Goal: Obtain resource: Download file/media

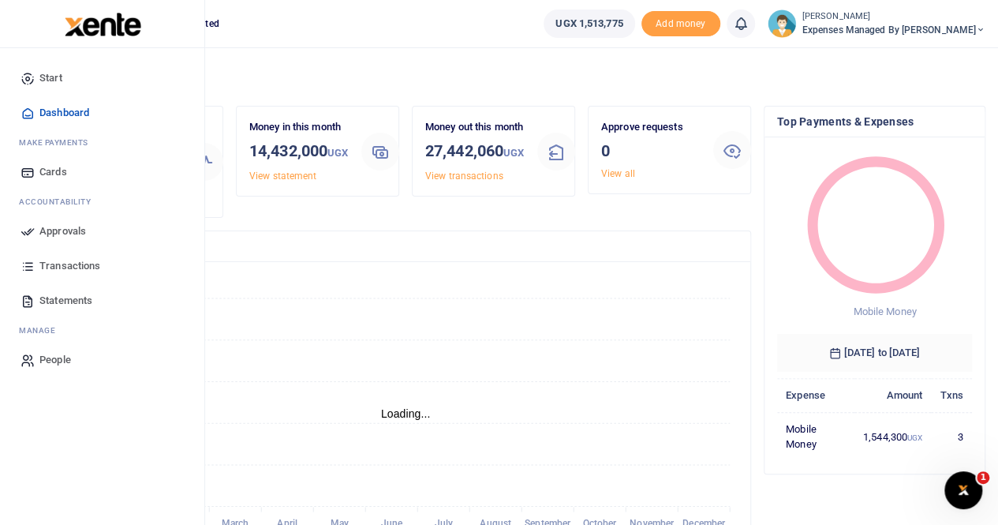
scroll to position [13, 13]
click at [57, 228] on span "Approvals" at bounding box center [62, 231] width 47 height 16
click at [66, 228] on span "Approvals" at bounding box center [62, 231] width 47 height 16
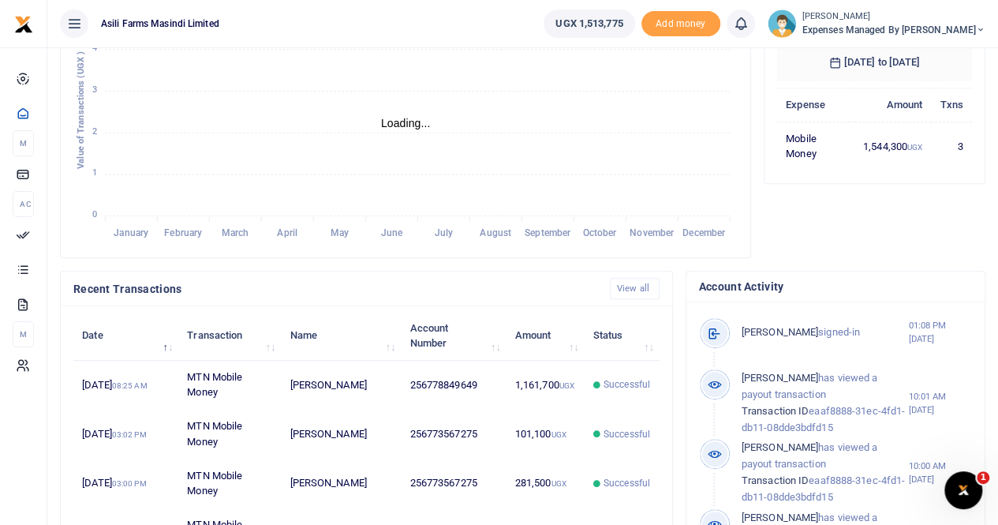
scroll to position [199, 0]
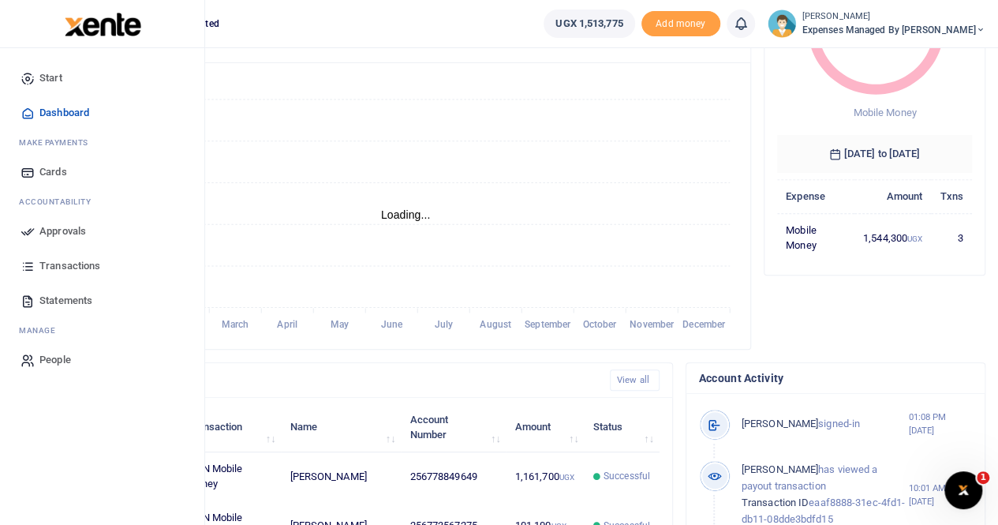
click at [71, 297] on span "Statements" at bounding box center [65, 301] width 53 height 16
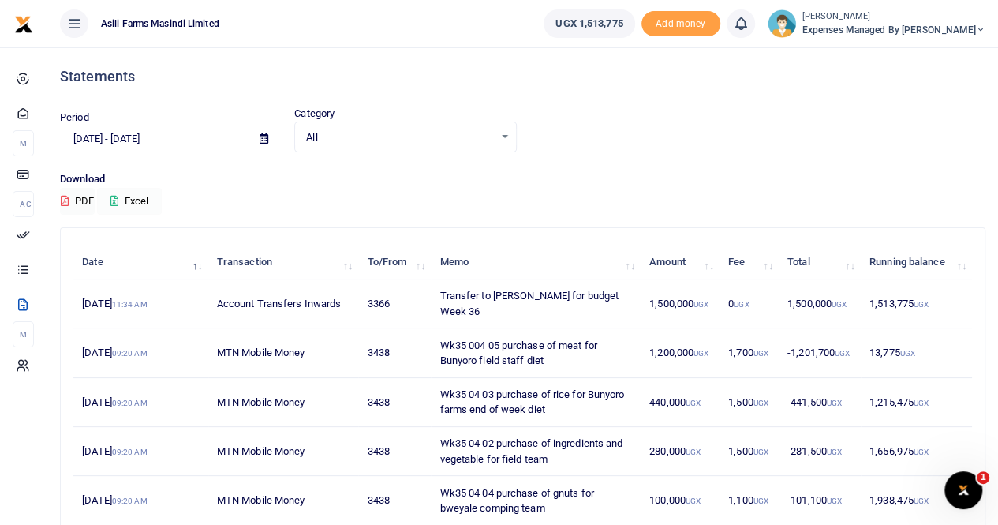
click at [136, 200] on button "Excel" at bounding box center [129, 201] width 65 height 27
click at [909, 25] on span "Expenses Managed by Sam Ochen" at bounding box center [894, 30] width 183 height 14
click at [908, 51] on link "Switch accounts" at bounding box center [899, 58] width 125 height 22
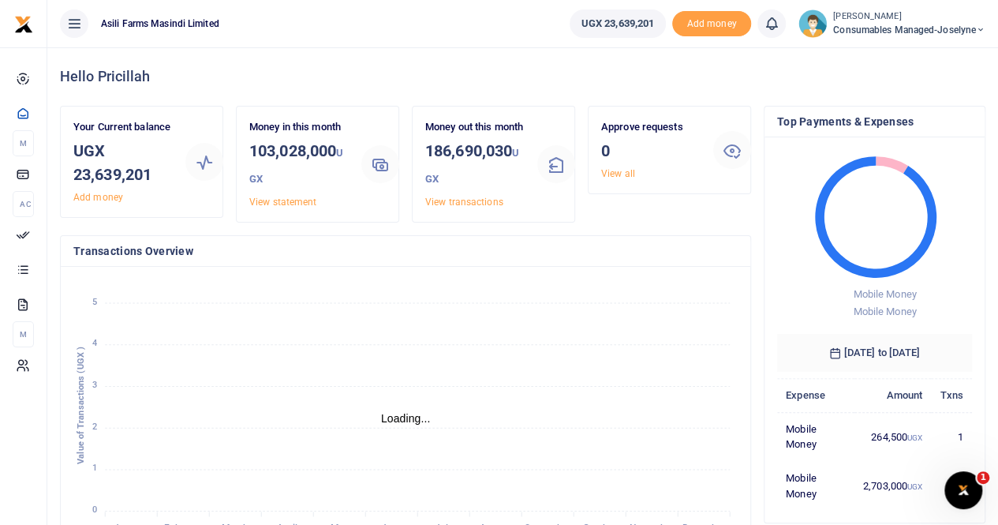
scroll to position [13, 13]
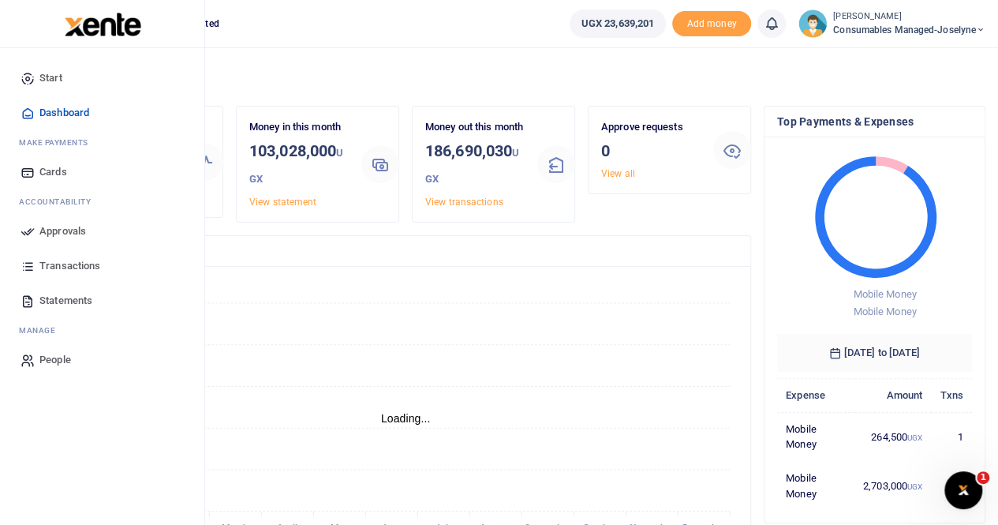
click at [56, 304] on span "Statements" at bounding box center [65, 301] width 53 height 16
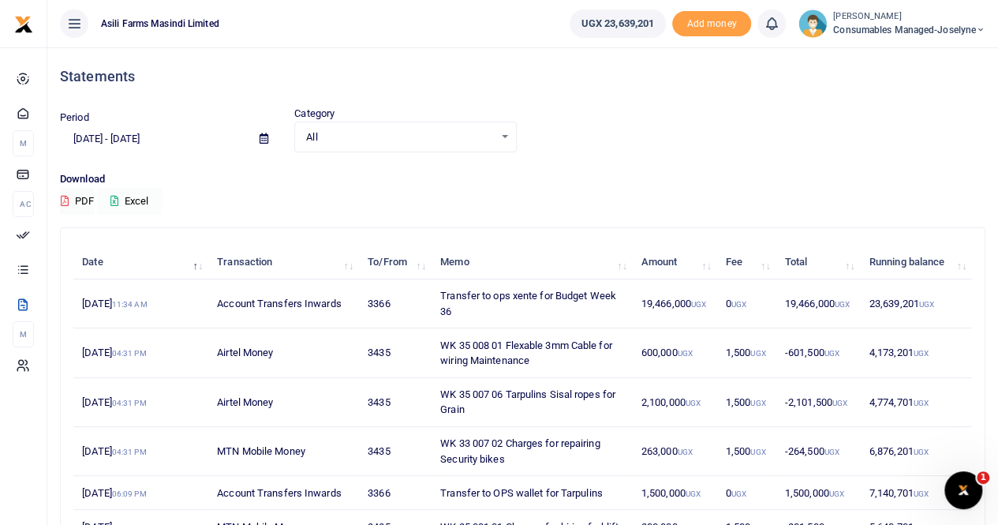
click at [133, 200] on button "Excel" at bounding box center [129, 201] width 65 height 27
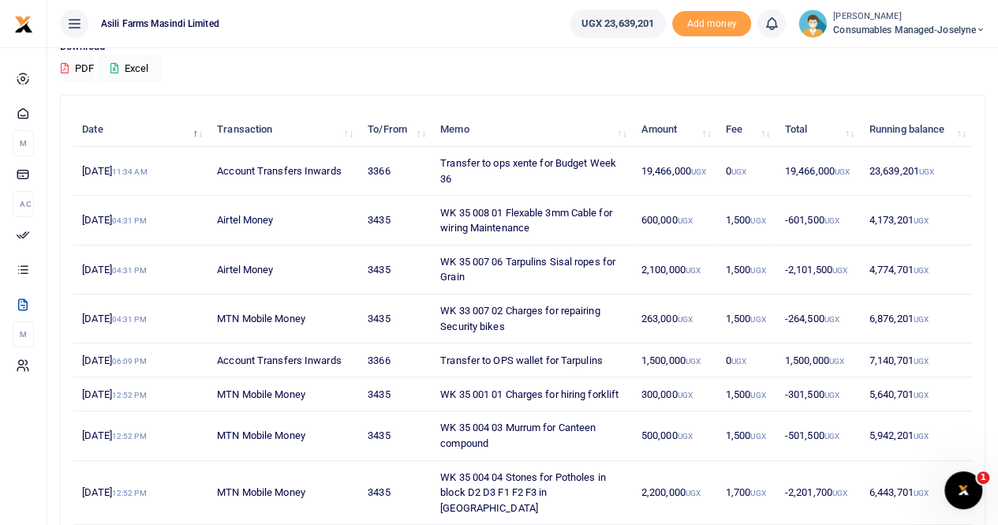
scroll to position [158, 0]
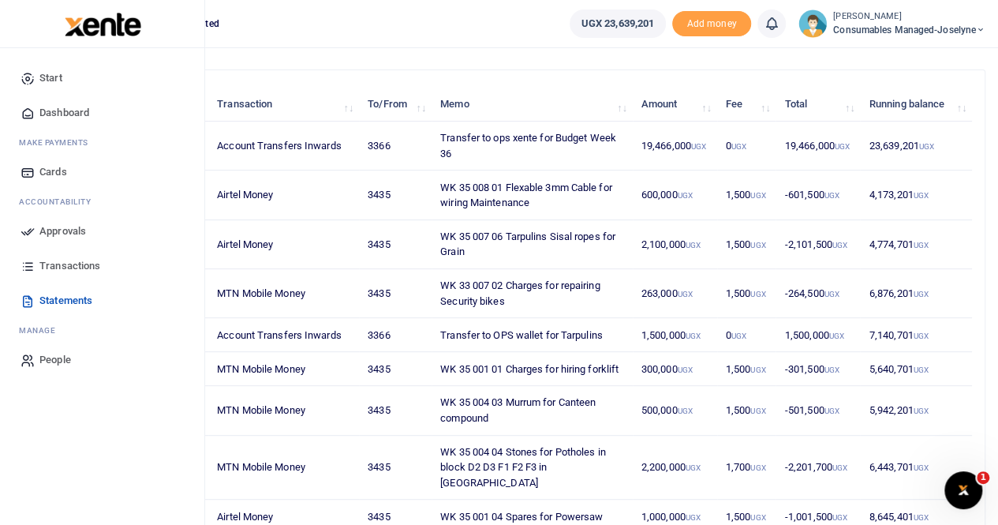
drag, startPoint x: 53, startPoint y: 260, endPoint x: 84, endPoint y: 259, distance: 30.8
click at [54, 259] on span "Transactions" at bounding box center [69, 266] width 61 height 16
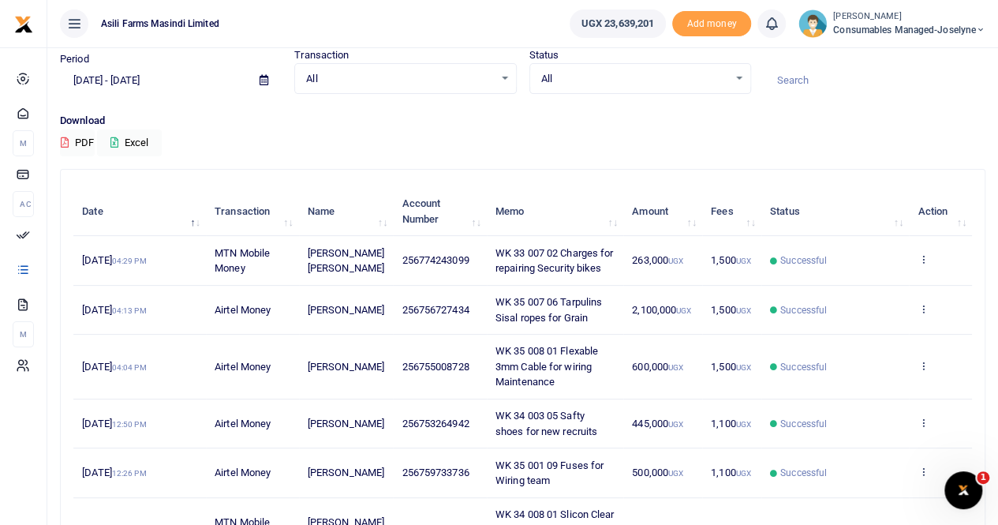
scroll to position [79, 0]
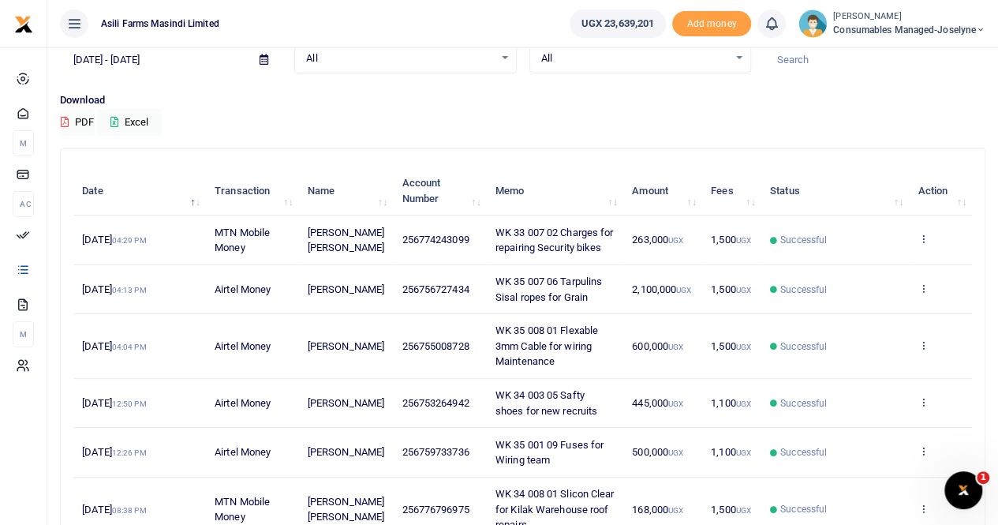
click at [923, 244] on icon at bounding box center [923, 238] width 10 height 11
click at [873, 268] on link "View details" at bounding box center [865, 273] width 125 height 22
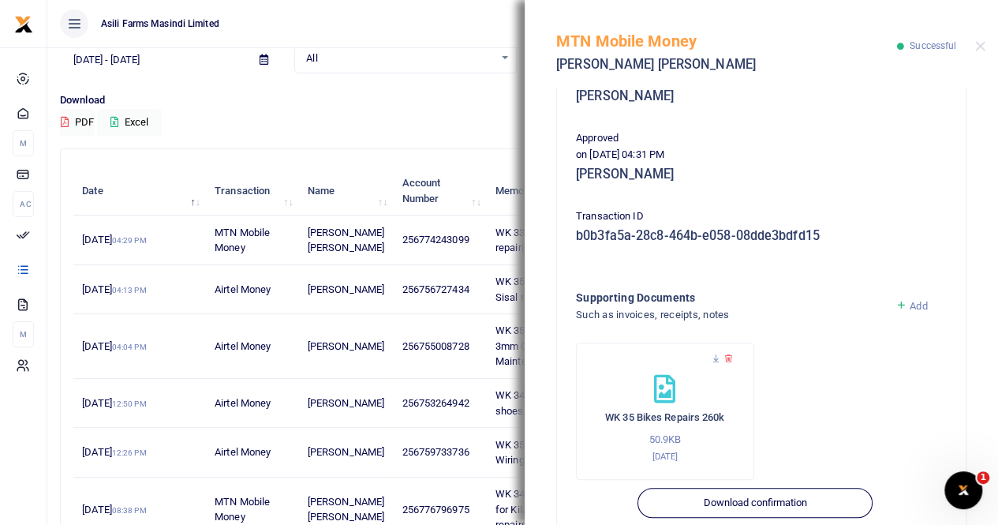
scroll to position [380, 0]
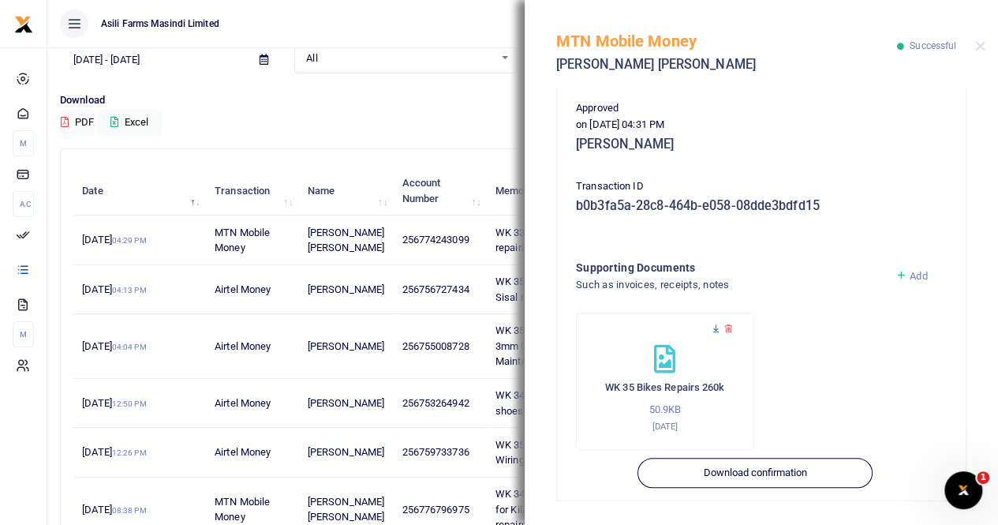
click at [713, 328] on icon at bounding box center [716, 329] width 10 height 10
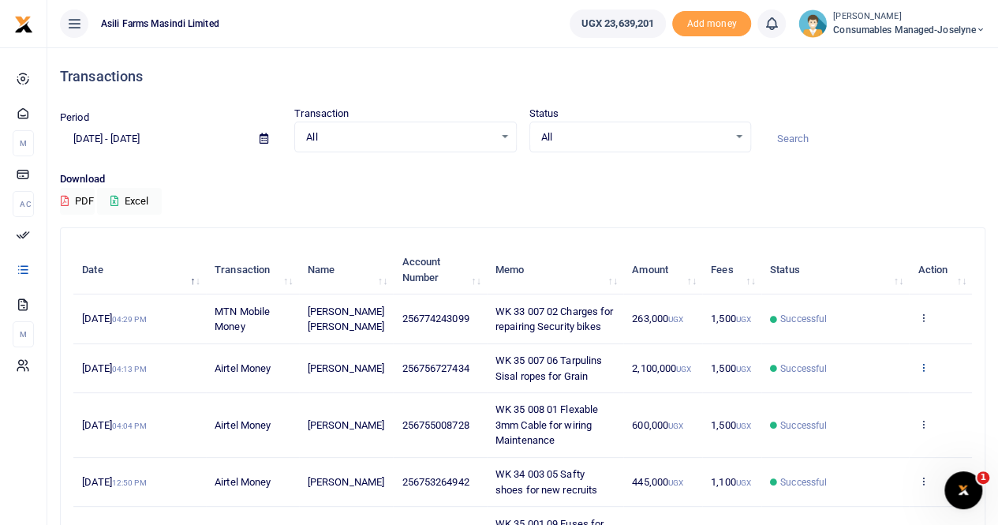
click at [920, 373] on icon at bounding box center [923, 366] width 10 height 11
click at [888, 403] on link "View details" at bounding box center [865, 409] width 125 height 22
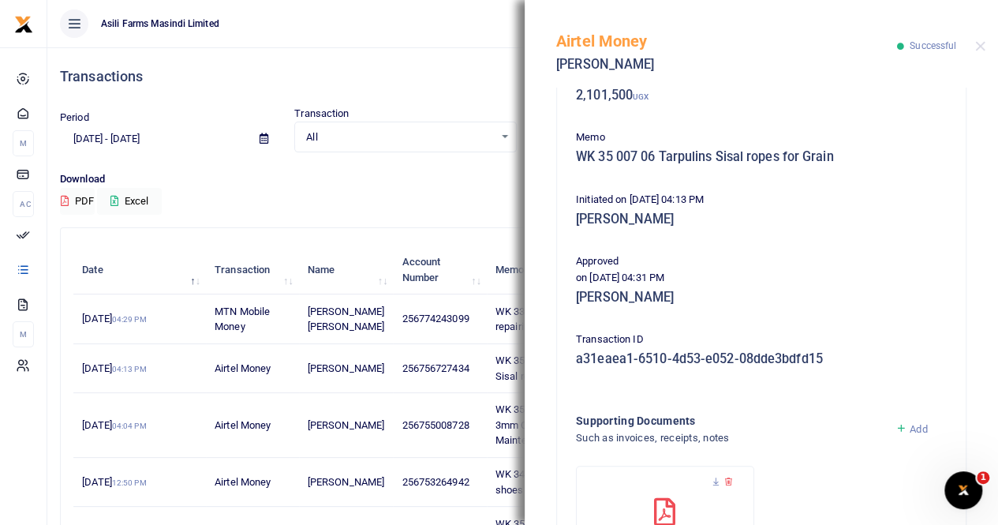
scroll to position [237, 0]
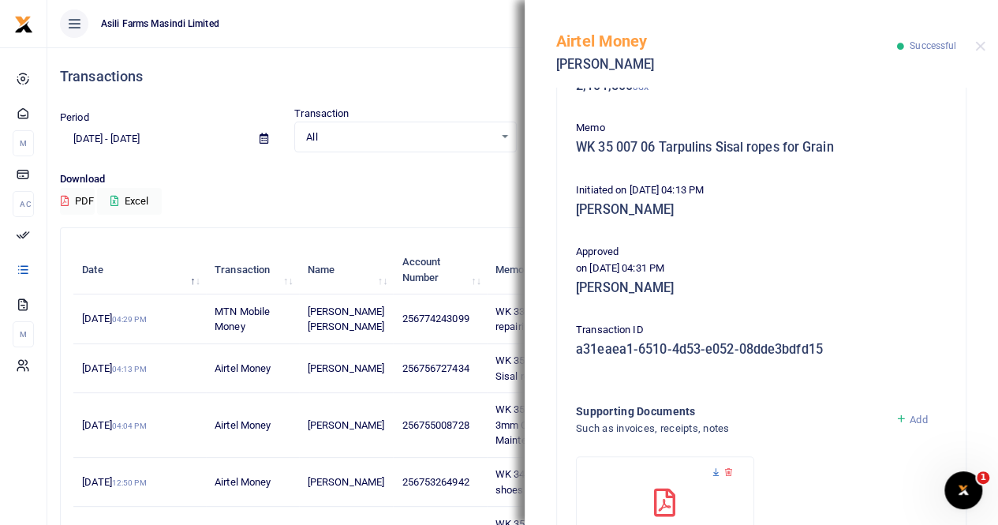
click at [717, 473] on icon at bounding box center [716, 472] width 10 height 10
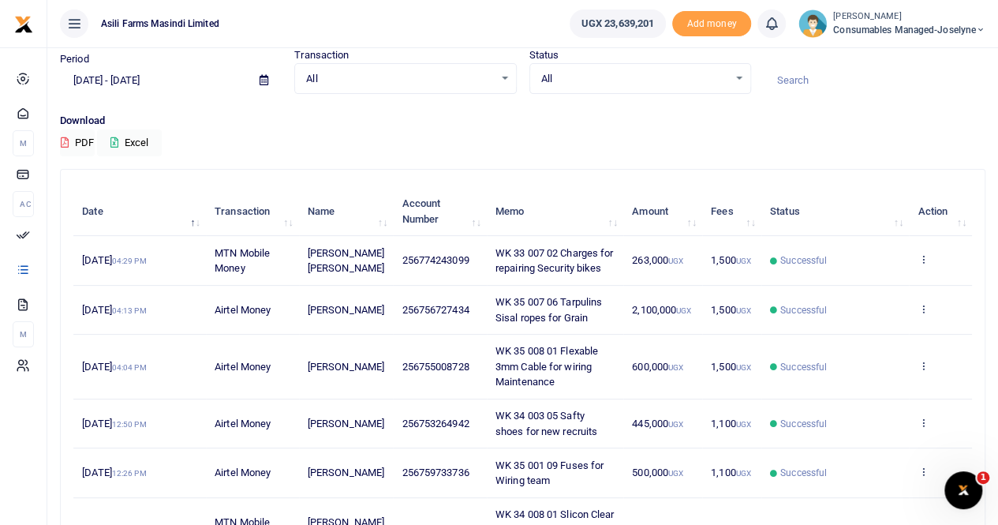
scroll to position [79, 0]
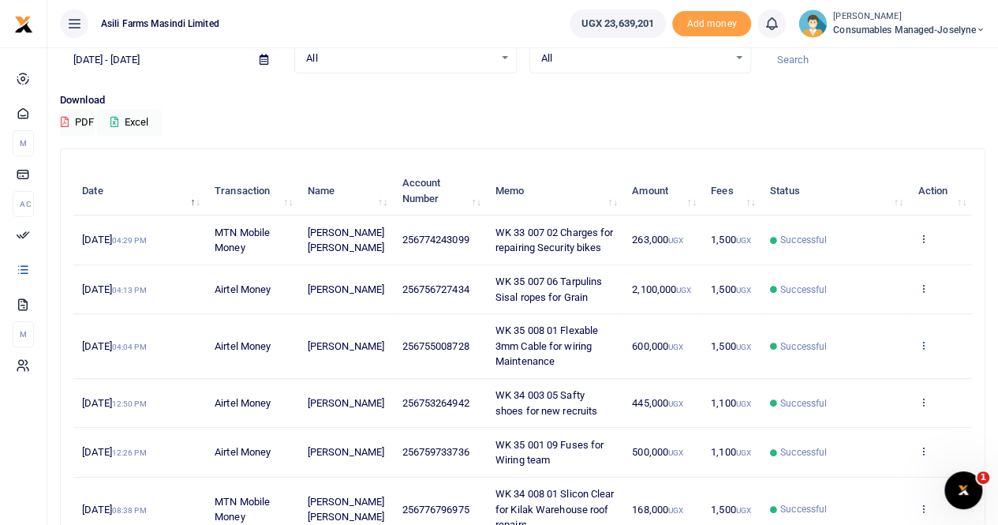
click at [920, 350] on icon at bounding box center [923, 344] width 10 height 11
click at [872, 385] on link "View details" at bounding box center [865, 387] width 125 height 22
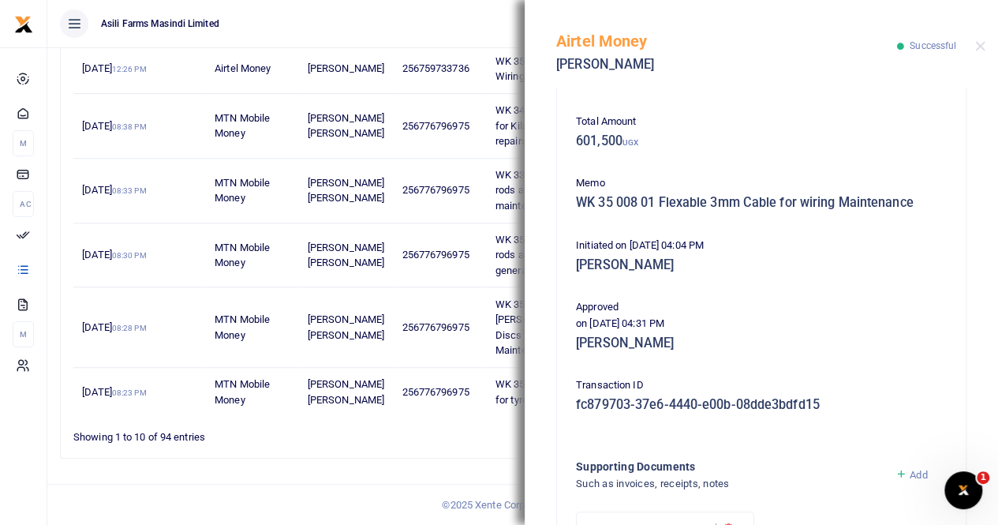
scroll to position [380, 0]
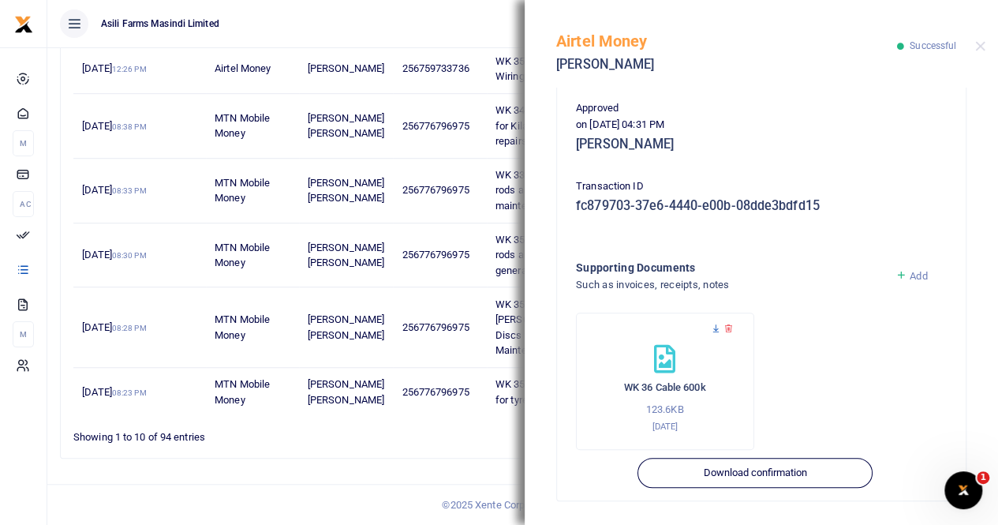
click at [716, 331] on icon at bounding box center [716, 329] width 10 height 10
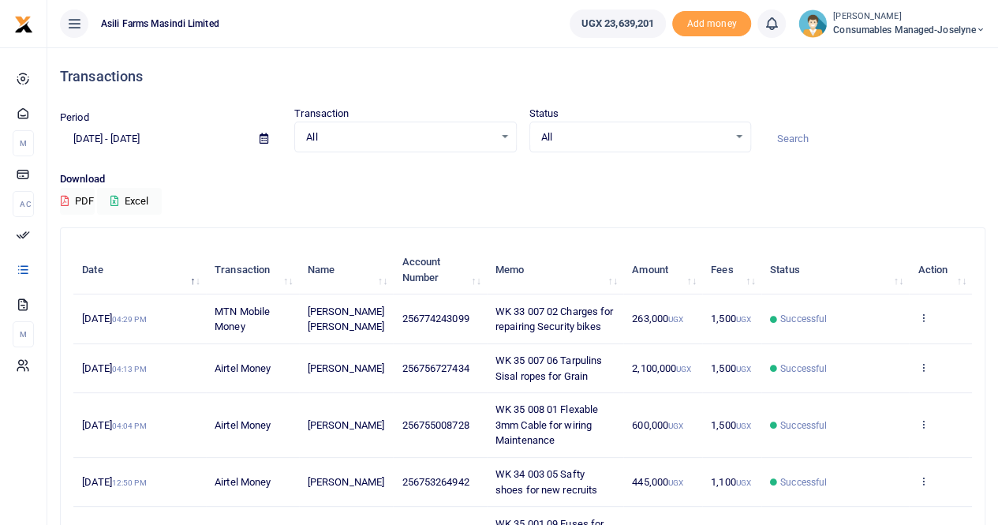
click at [264, 140] on icon at bounding box center [264, 138] width 9 height 10
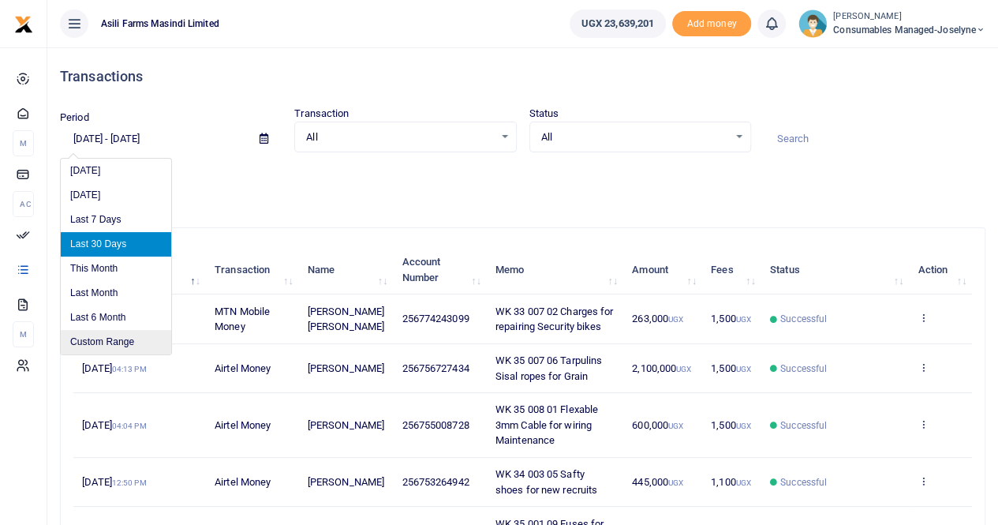
click at [114, 340] on li "Custom Range" at bounding box center [116, 342] width 110 height 24
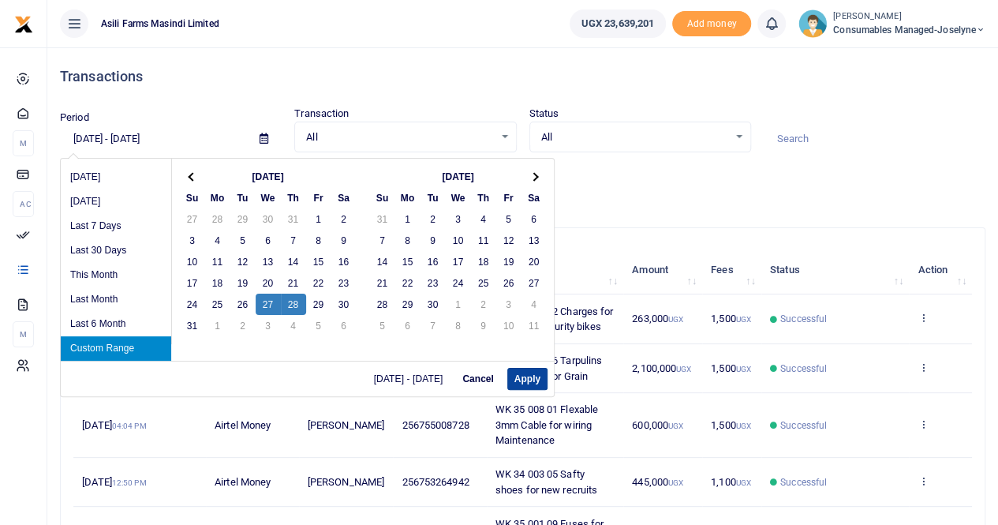
click at [521, 381] on button "Apply" at bounding box center [527, 379] width 40 height 22
type input "[DATE] - [DATE]"
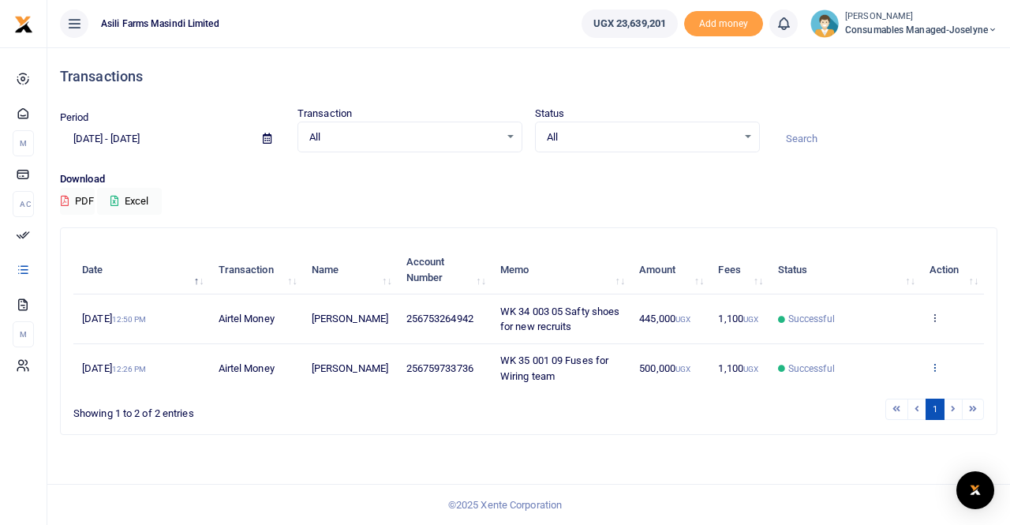
click at [938, 361] on icon at bounding box center [935, 366] width 10 height 11
click at [881, 309] on link "View details" at bounding box center [877, 306] width 125 height 22
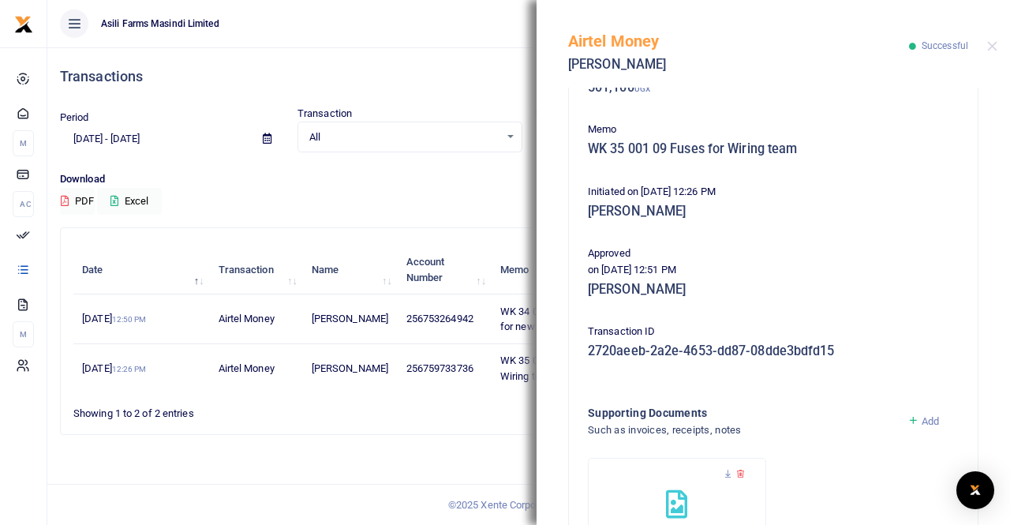
scroll to position [380, 0]
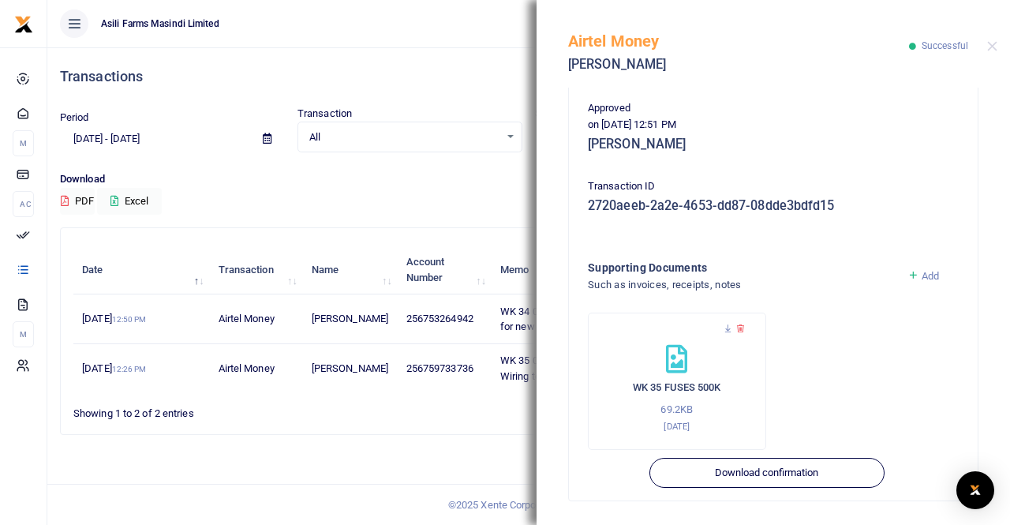
click at [715, 335] on div at bounding box center [677, 337] width 145 height 16
click at [721, 332] on div at bounding box center [677, 337] width 145 height 16
click at [736, 330] on icon at bounding box center [741, 329] width 10 height 10
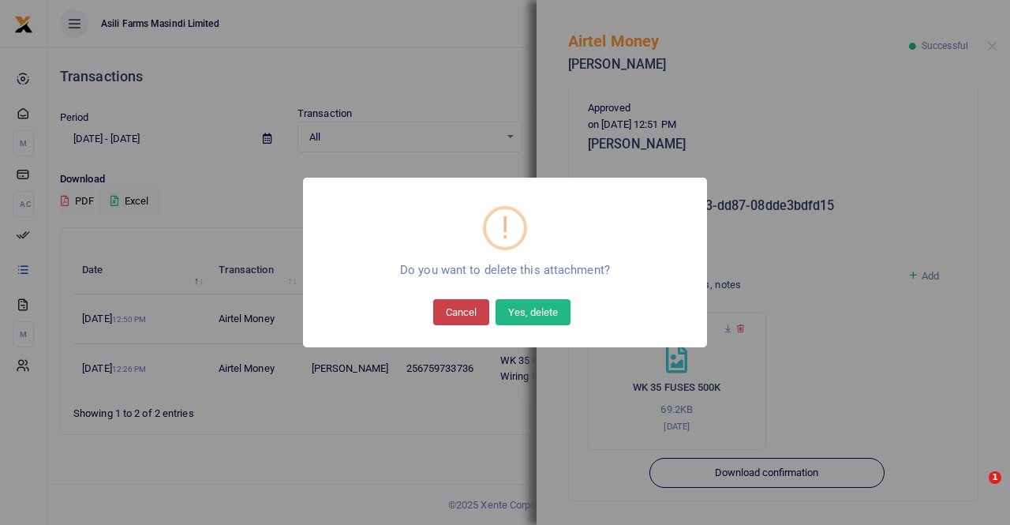
click at [454, 310] on button "Cancel" at bounding box center [461, 311] width 56 height 25
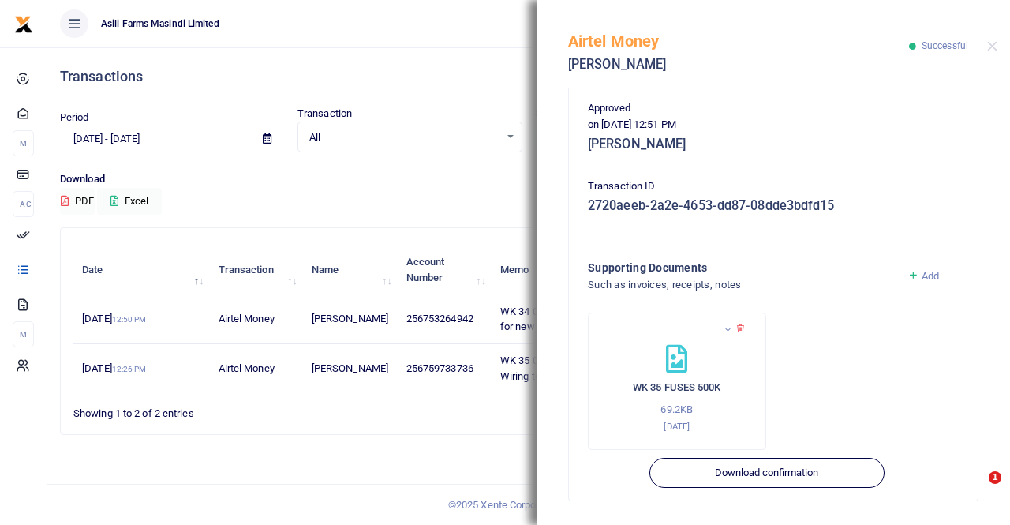
click at [736, 332] on icon at bounding box center [741, 329] width 10 height 10
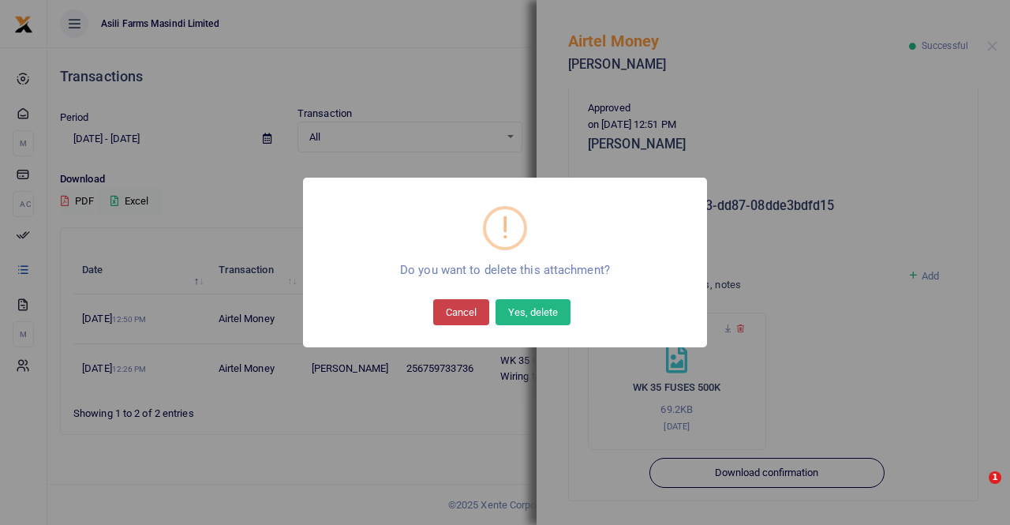
click at [474, 320] on button "Cancel" at bounding box center [461, 311] width 56 height 25
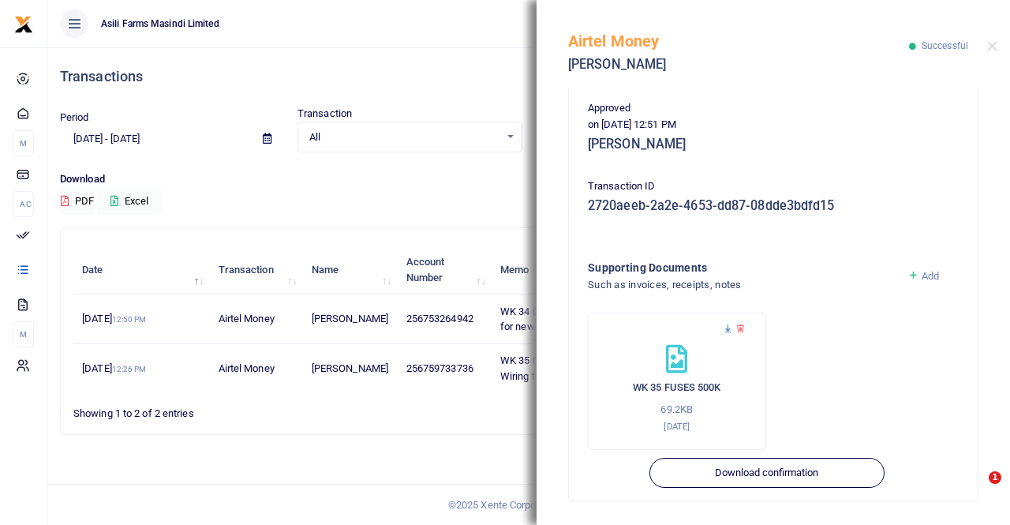
click at [729, 327] on icon at bounding box center [728, 329] width 10 height 10
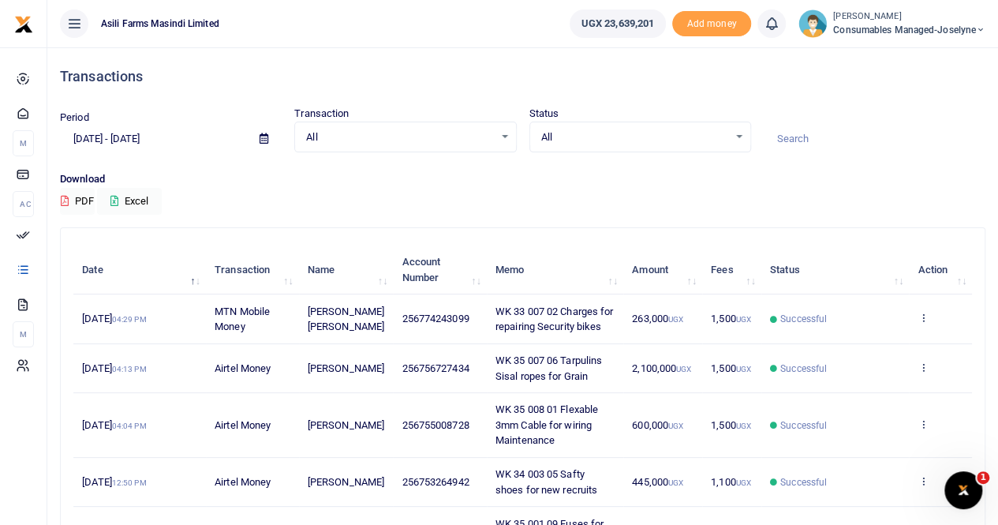
click at [262, 136] on icon at bounding box center [264, 138] width 9 height 10
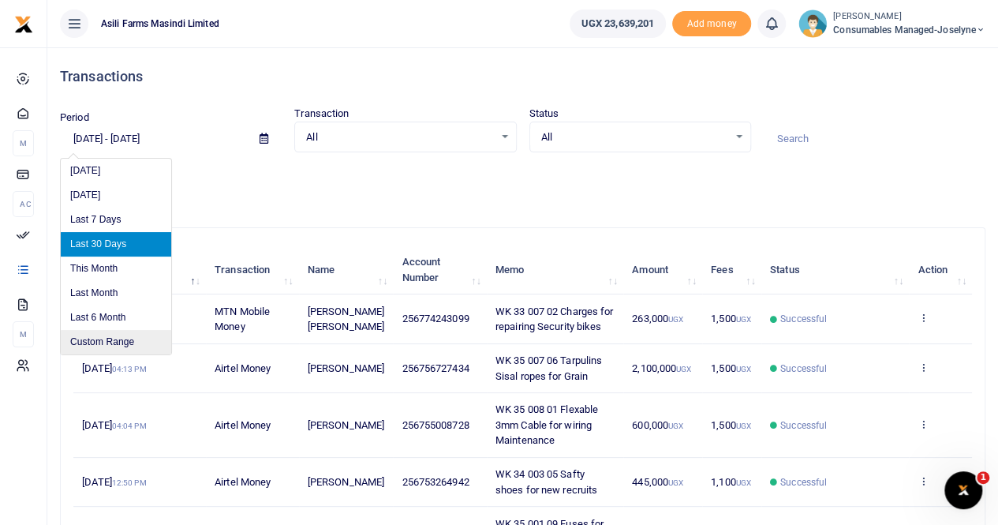
click at [120, 339] on li "Custom Range" at bounding box center [116, 342] width 110 height 24
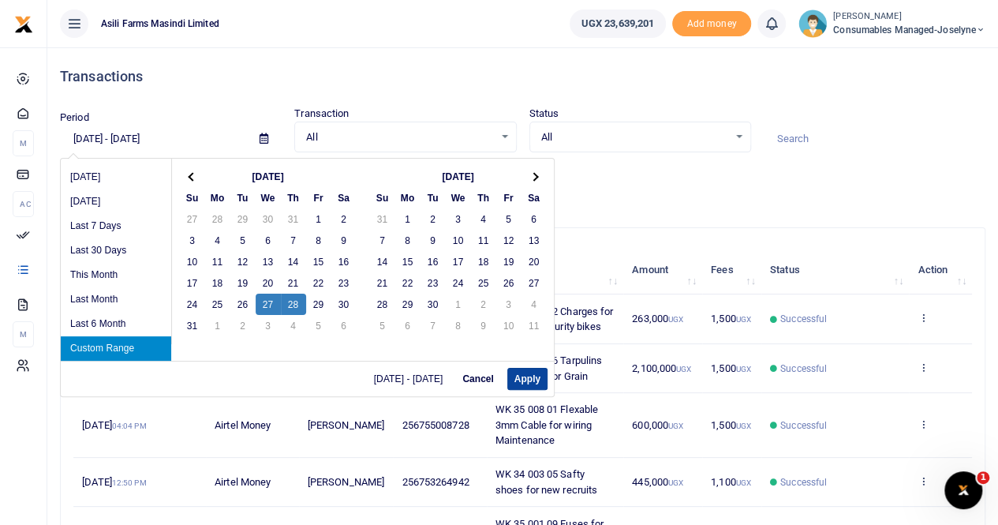
click at [524, 375] on button "Apply" at bounding box center [527, 379] width 40 height 22
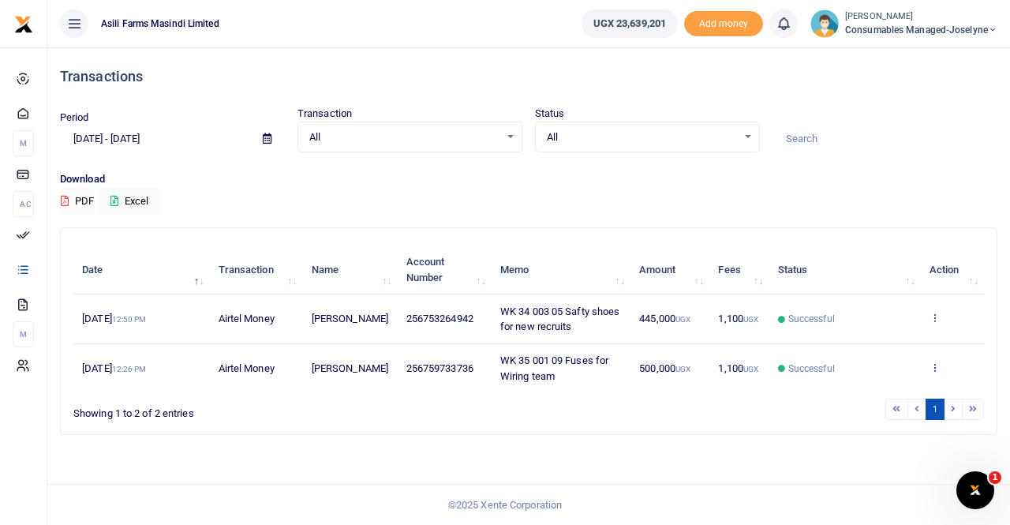
click at [934, 362] on icon at bounding box center [935, 366] width 10 height 11
click at [866, 296] on link "View details" at bounding box center [877, 306] width 125 height 22
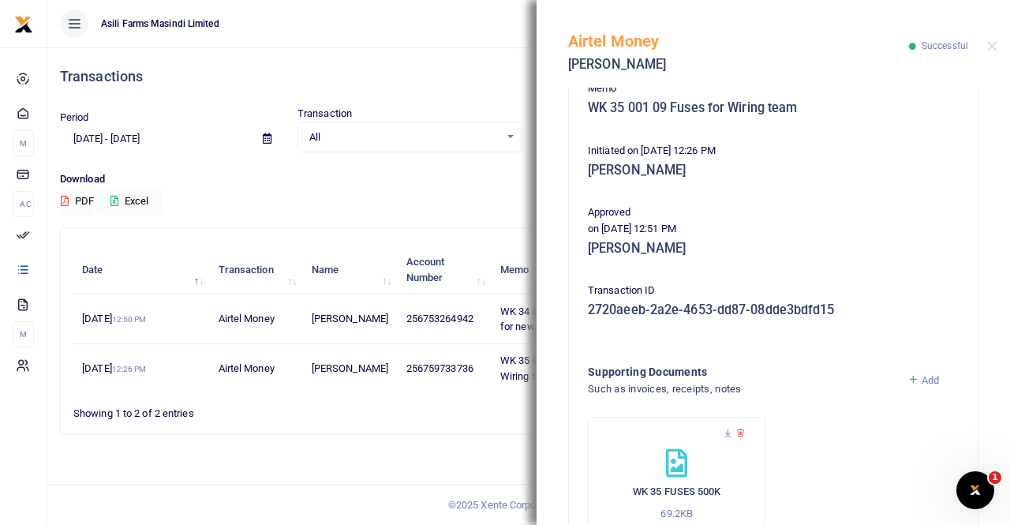
scroll to position [380, 0]
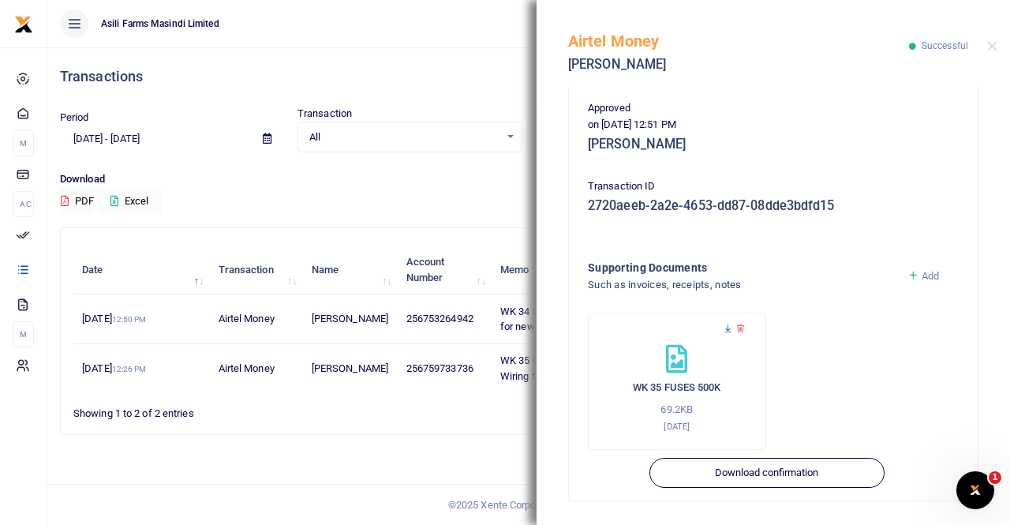
click at [730, 325] on icon at bounding box center [728, 329] width 10 height 10
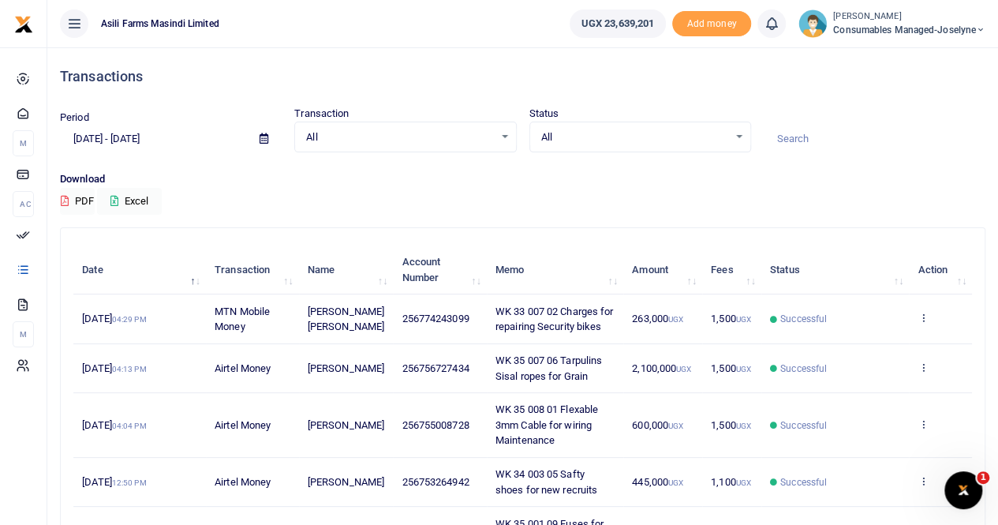
click at [260, 137] on icon at bounding box center [264, 138] width 9 height 10
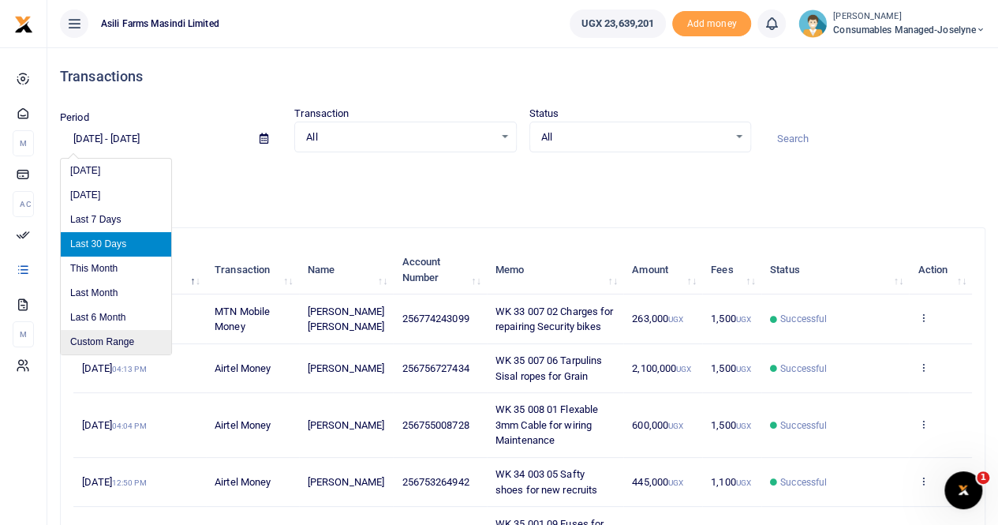
click at [103, 340] on li "Custom Range" at bounding box center [116, 342] width 110 height 24
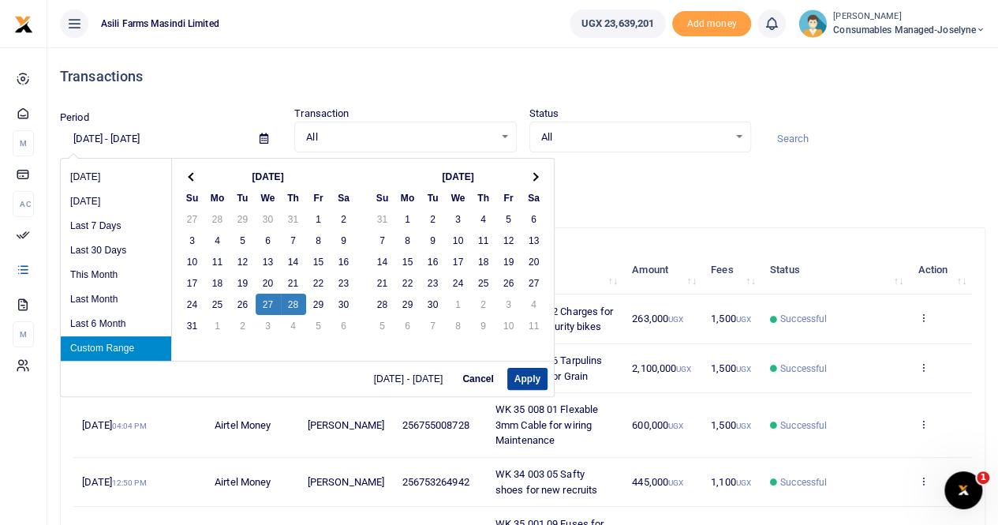
click at [538, 378] on button "Apply" at bounding box center [527, 379] width 40 height 22
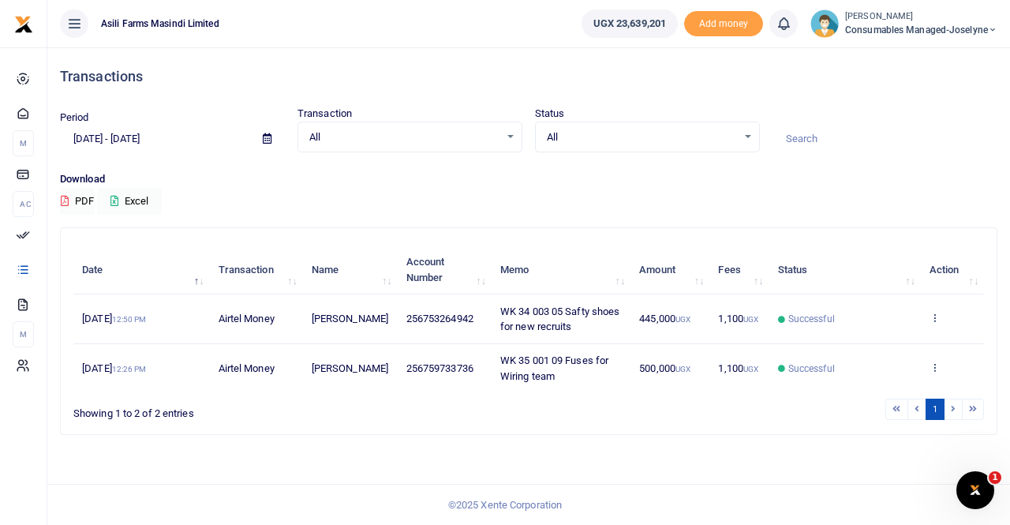
click at [936, 359] on td "View details Send again" at bounding box center [952, 368] width 63 height 48
click at [933, 361] on icon at bounding box center [935, 366] width 10 height 11
click at [871, 301] on link "View details" at bounding box center [877, 306] width 125 height 22
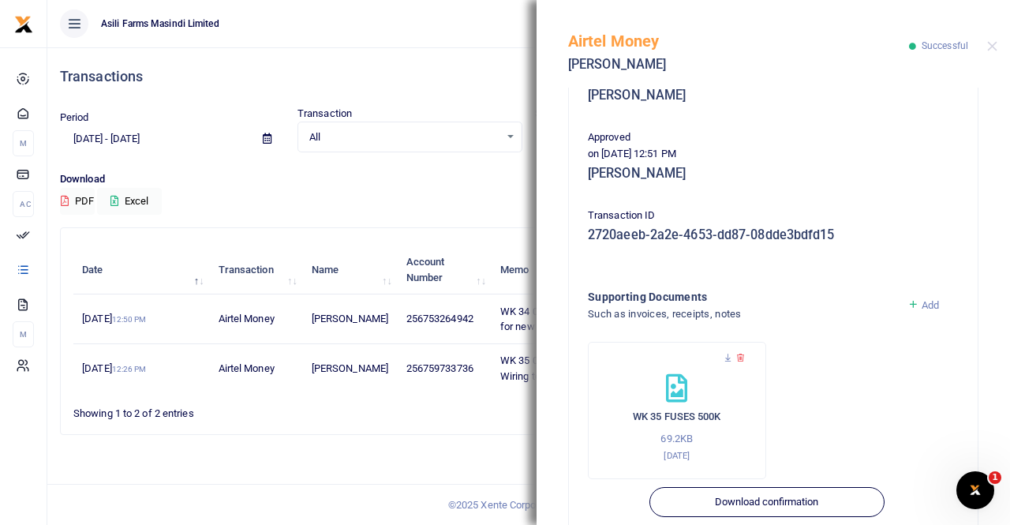
scroll to position [380, 0]
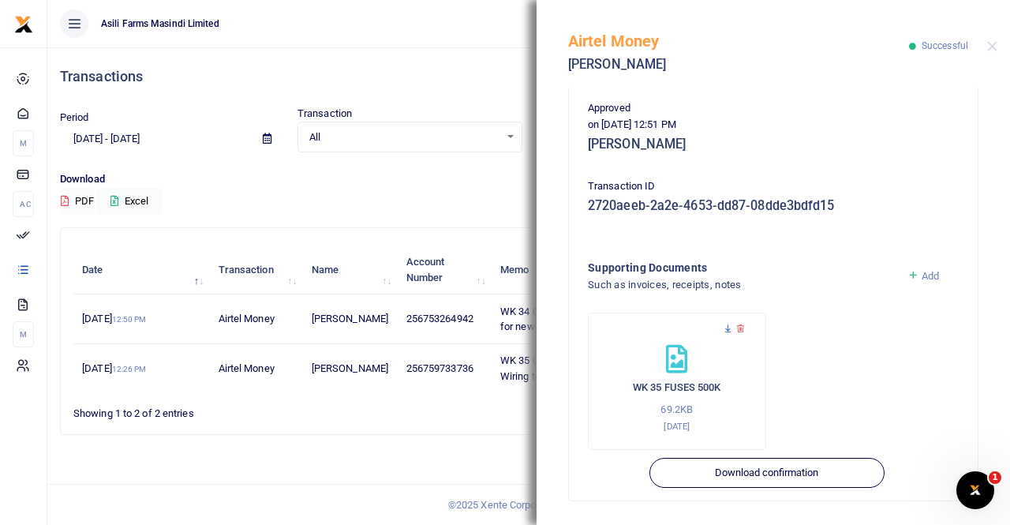
click at [725, 328] on icon at bounding box center [728, 329] width 10 height 10
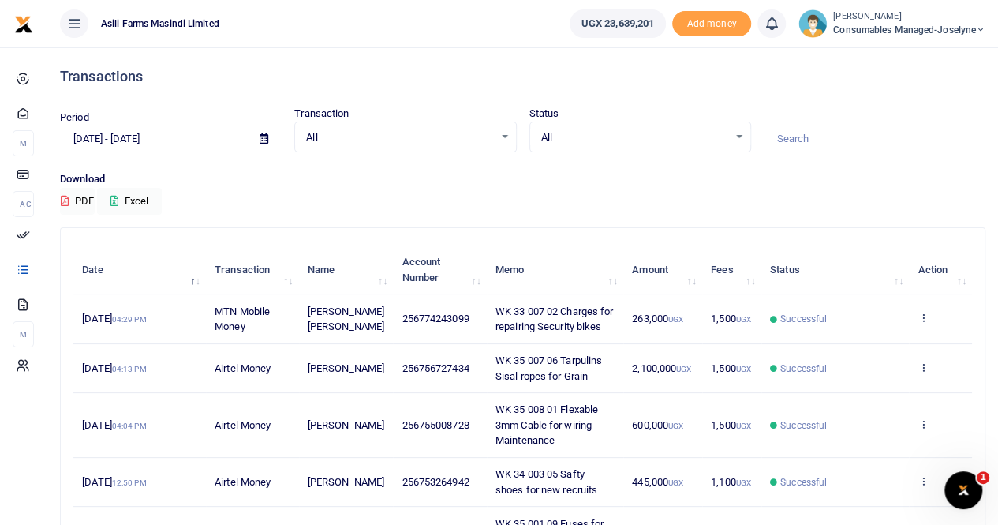
click at [257, 137] on span at bounding box center [264, 138] width 36 height 27
click at [264, 139] on icon at bounding box center [264, 138] width 9 height 10
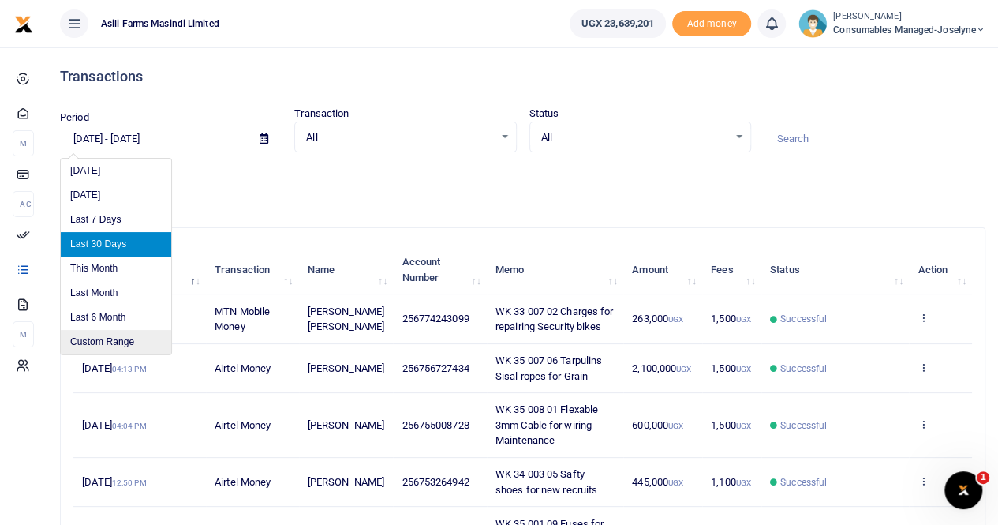
click at [121, 342] on li "Custom Range" at bounding box center [116, 342] width 110 height 24
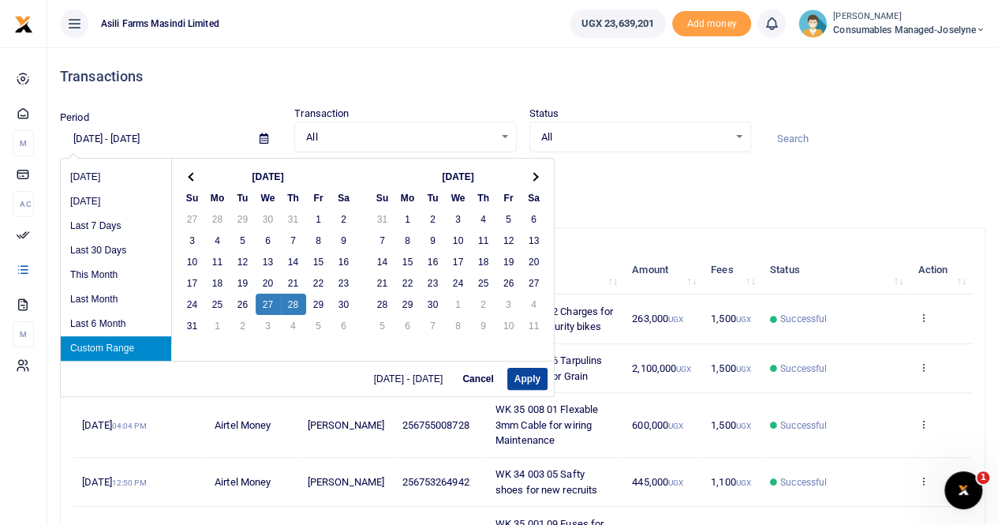
click at [511, 376] on button "Apply" at bounding box center [527, 379] width 40 height 22
type input "[DATE] - [DATE]"
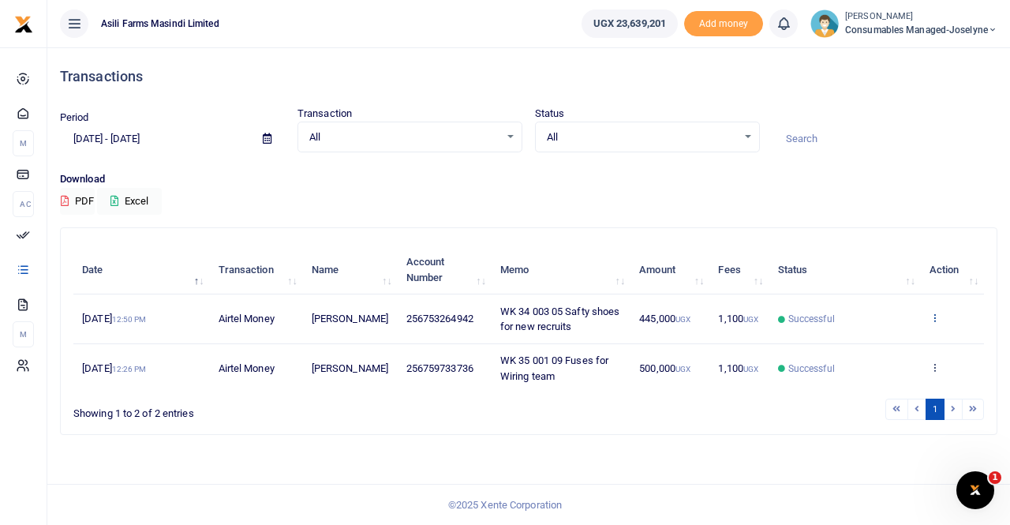
click at [933, 315] on icon at bounding box center [935, 317] width 10 height 11
click at [868, 342] on link "View details" at bounding box center [877, 345] width 125 height 22
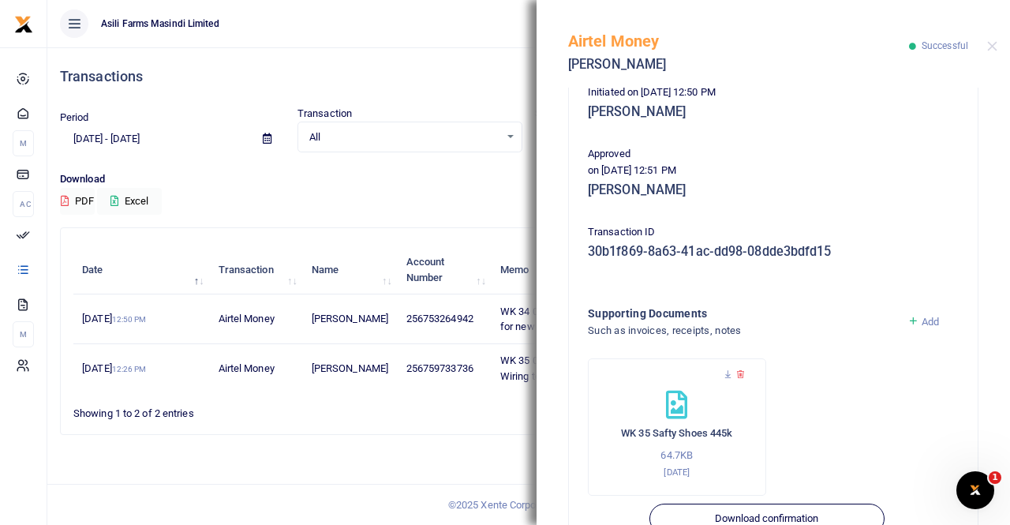
scroll to position [380, 0]
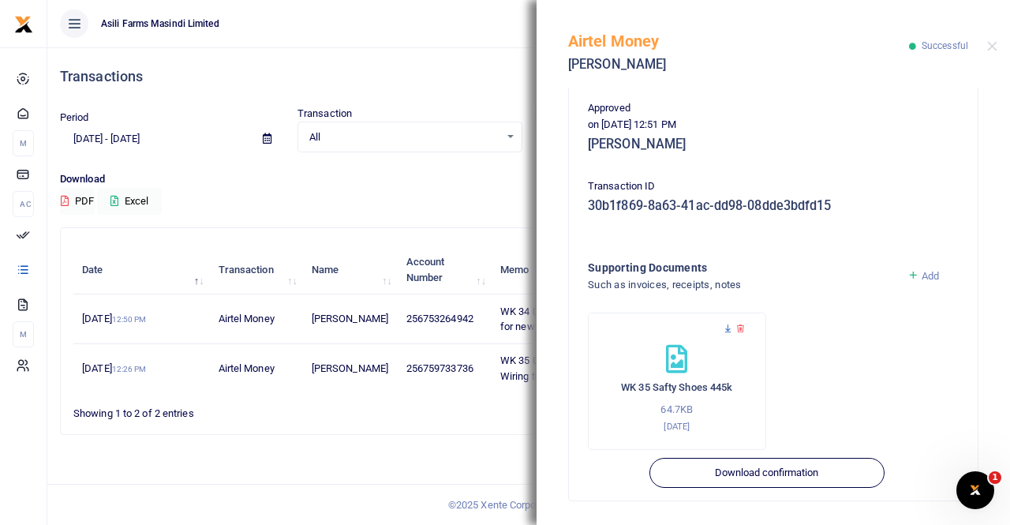
click at [724, 327] on icon at bounding box center [728, 329] width 10 height 10
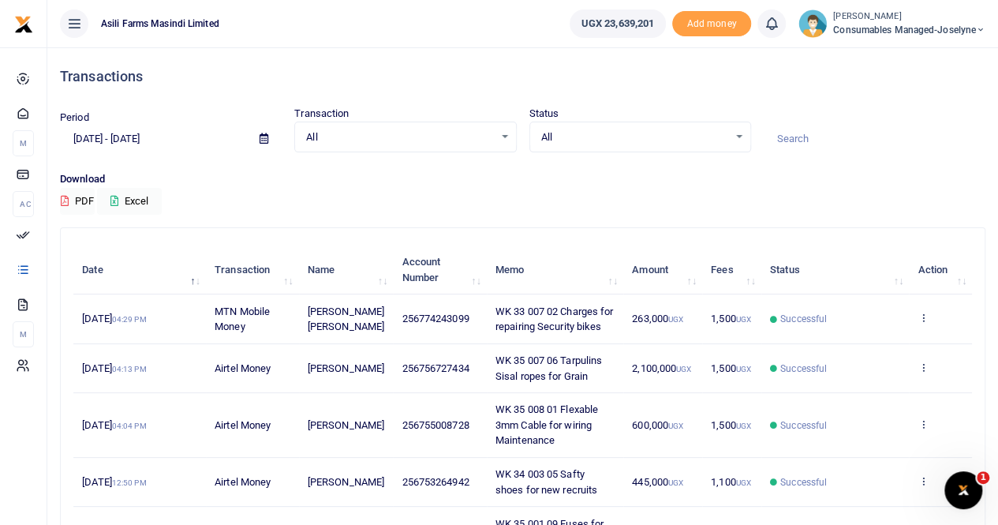
click at [264, 133] on icon at bounding box center [264, 138] width 9 height 10
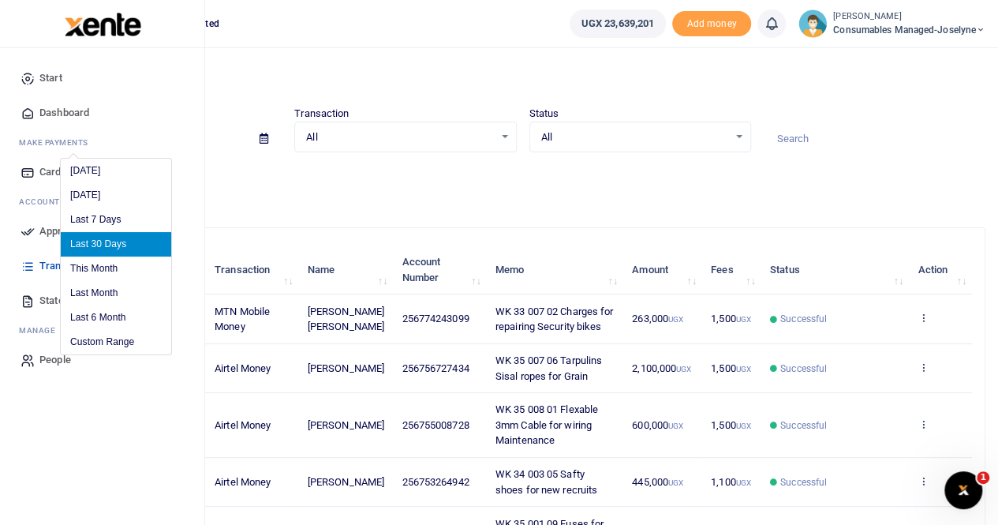
type input "[DATE] - [DATE]"
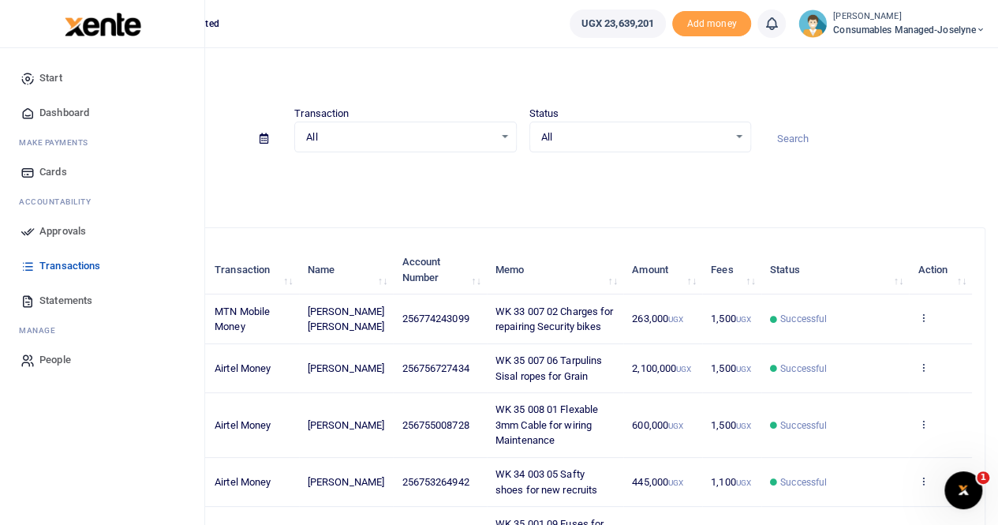
click at [137, 410] on div "Start Dashboard M ake Payments Cards Ac countability Approvals Transactions Sta…" at bounding box center [102, 242] width 204 height 389
click at [84, 267] on span "Transactions" at bounding box center [69, 266] width 61 height 16
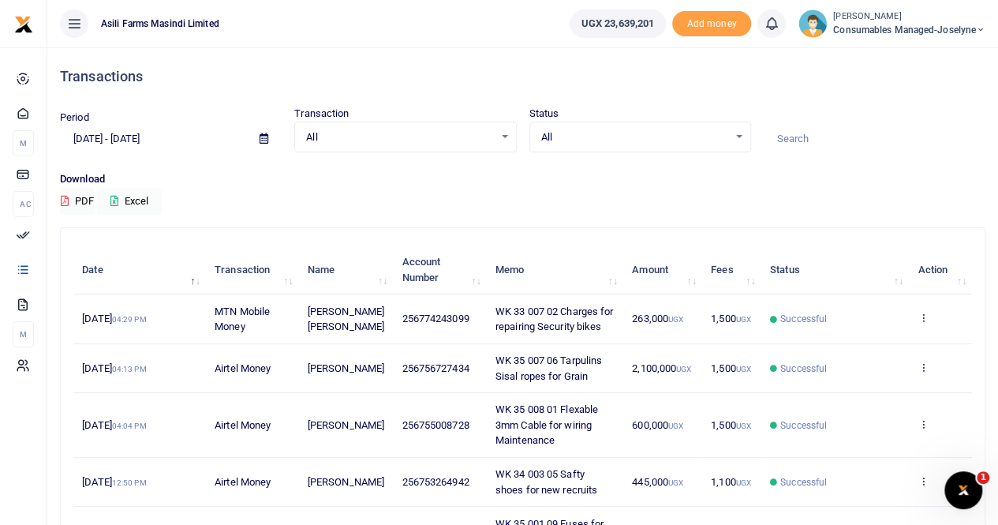
click at [264, 137] on icon at bounding box center [264, 138] width 9 height 10
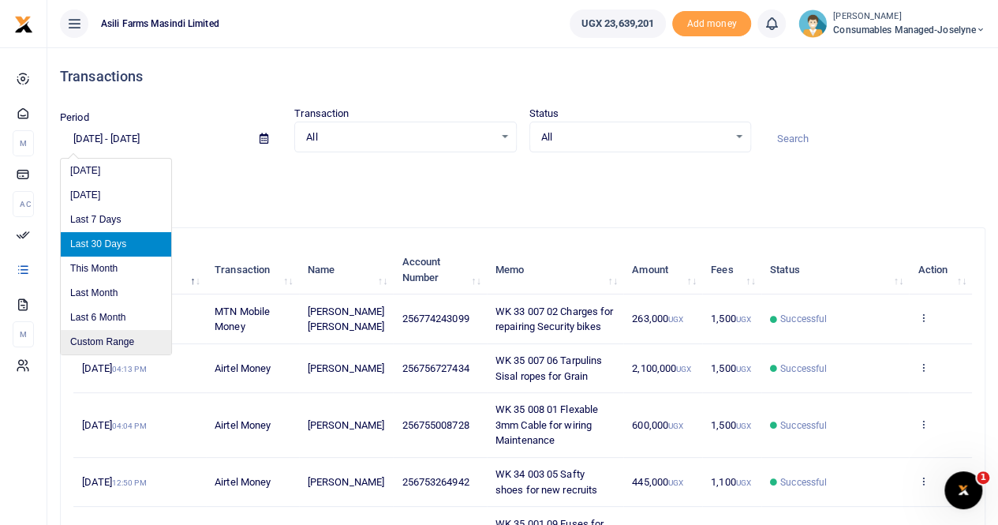
click at [125, 341] on li "Custom Range" at bounding box center [116, 342] width 110 height 24
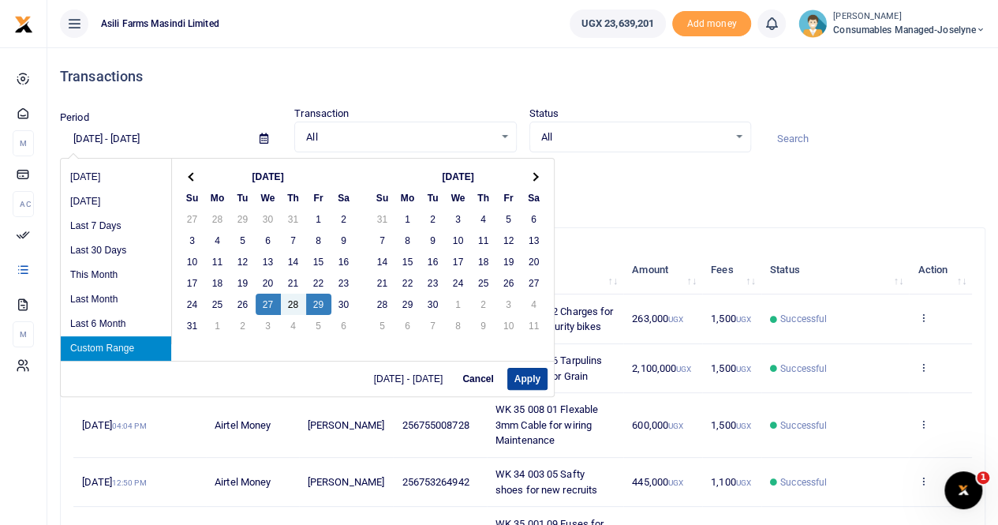
click at [520, 380] on button "Apply" at bounding box center [527, 379] width 40 height 22
type input "08/27/2025 - 08/29/2025"
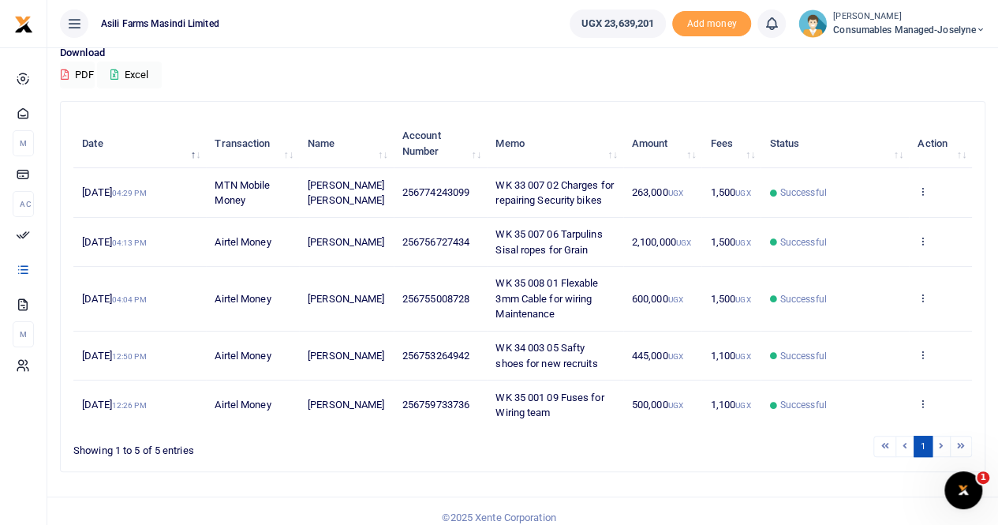
scroll to position [152, 0]
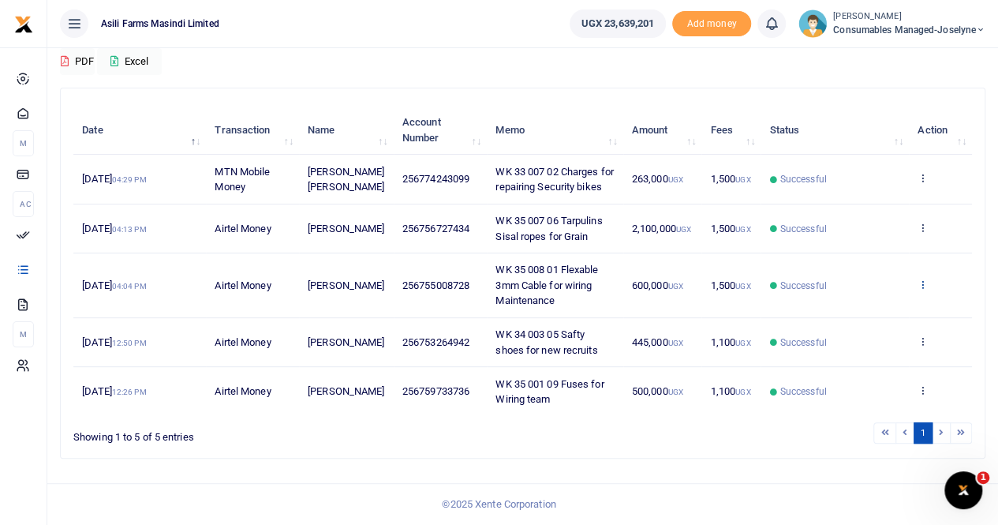
click at [923, 284] on icon at bounding box center [923, 284] width 10 height 11
click at [866, 315] on link "View details" at bounding box center [865, 326] width 125 height 22
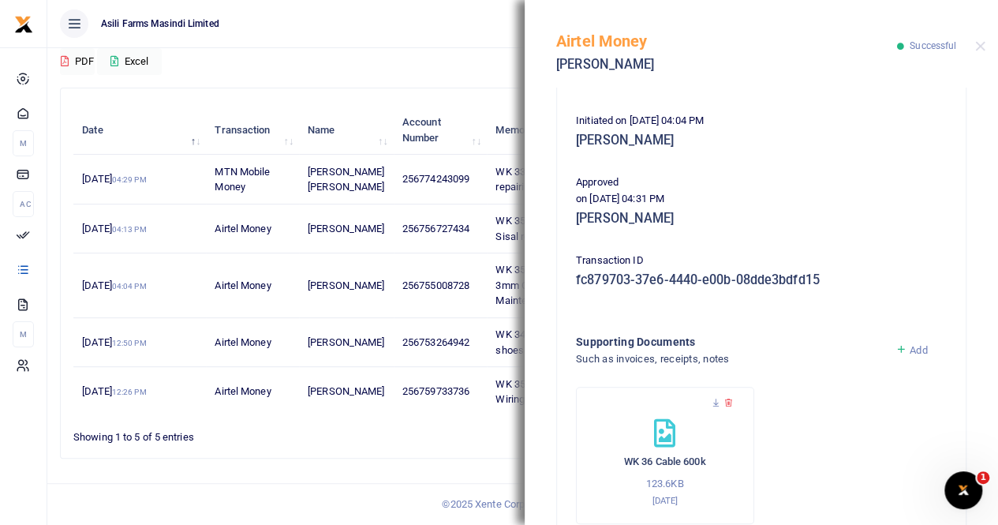
scroll to position [316, 0]
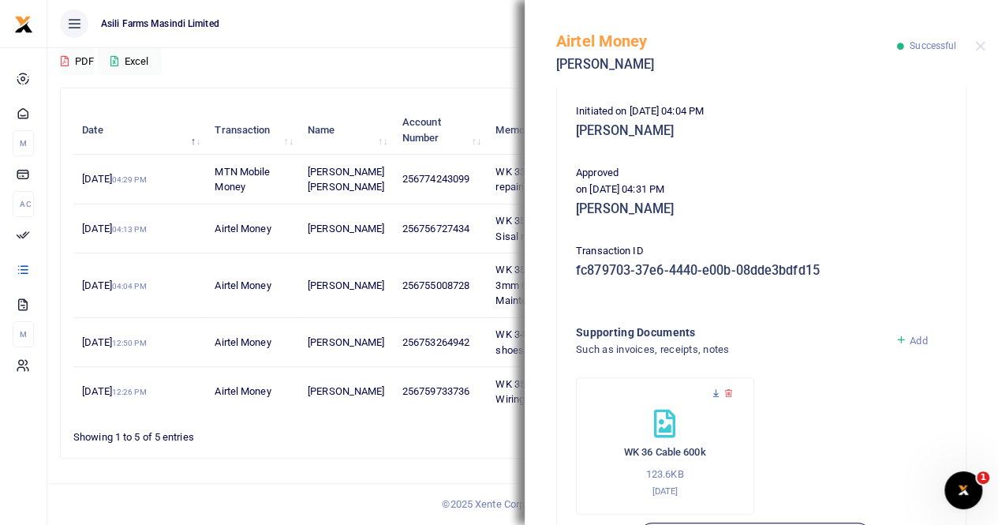
click at [714, 389] on icon at bounding box center [716, 393] width 10 height 10
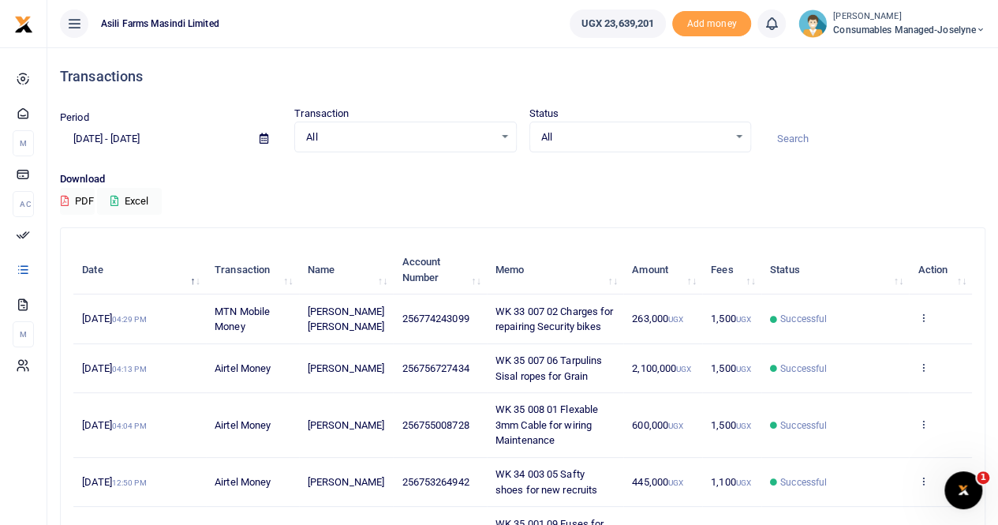
click at [264, 136] on icon at bounding box center [264, 138] width 9 height 10
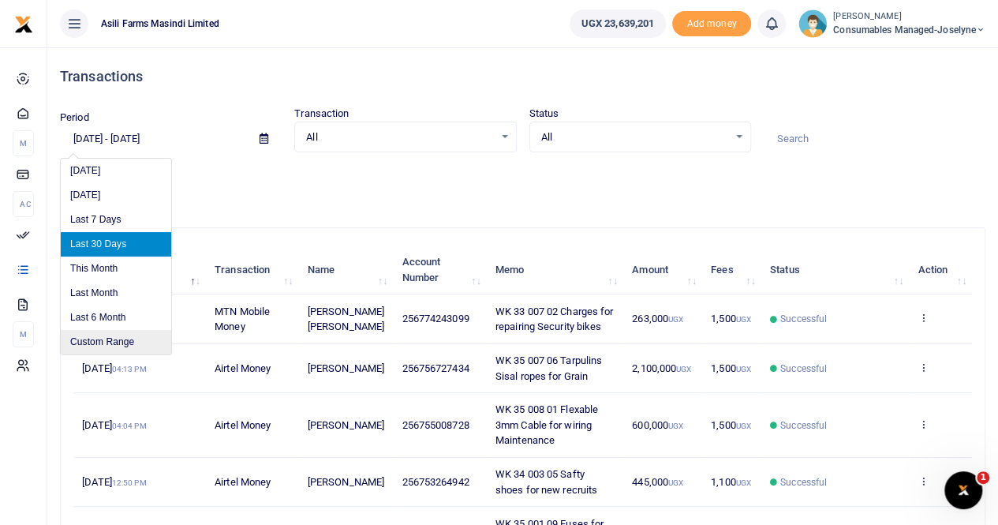
click at [114, 343] on li "Custom Range" at bounding box center [116, 342] width 110 height 24
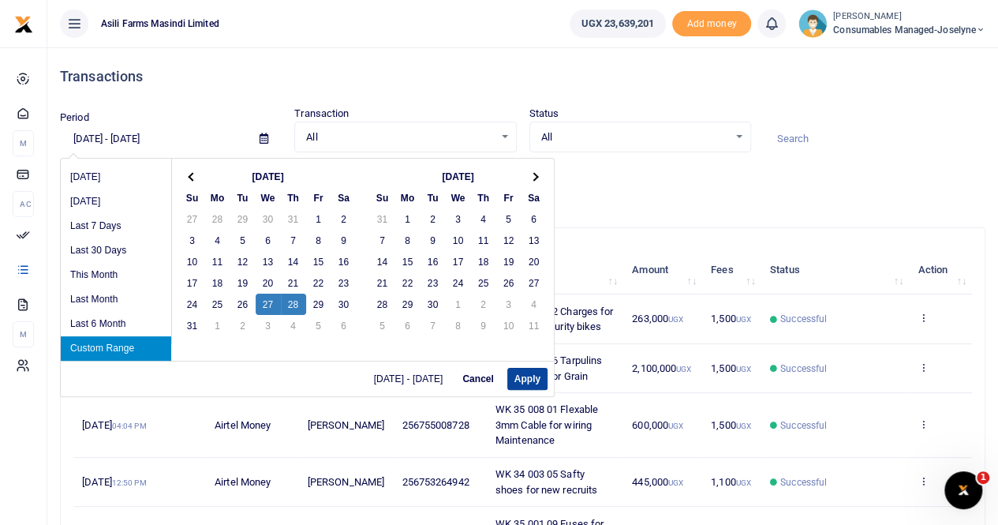
click at [518, 376] on button "Apply" at bounding box center [527, 379] width 40 height 22
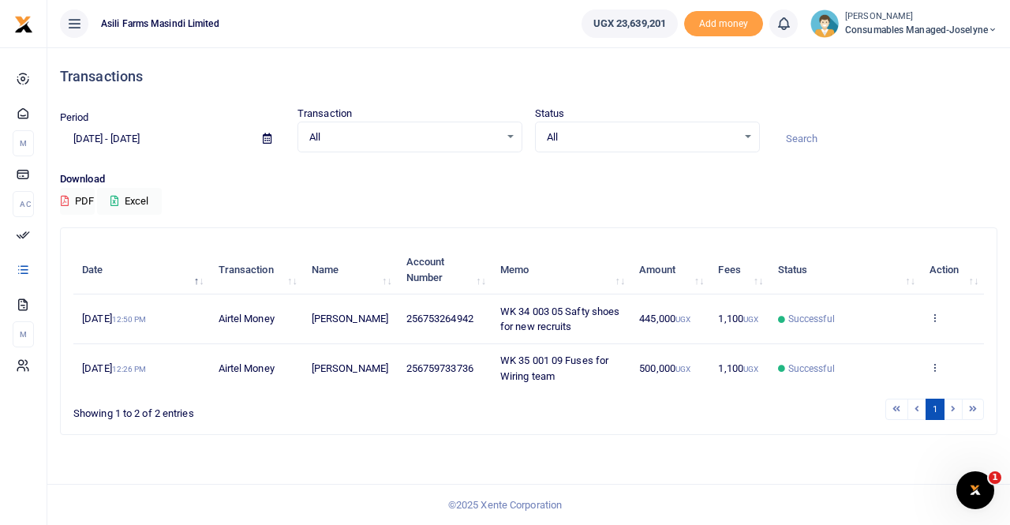
click at [267, 135] on icon at bounding box center [267, 138] width 9 height 10
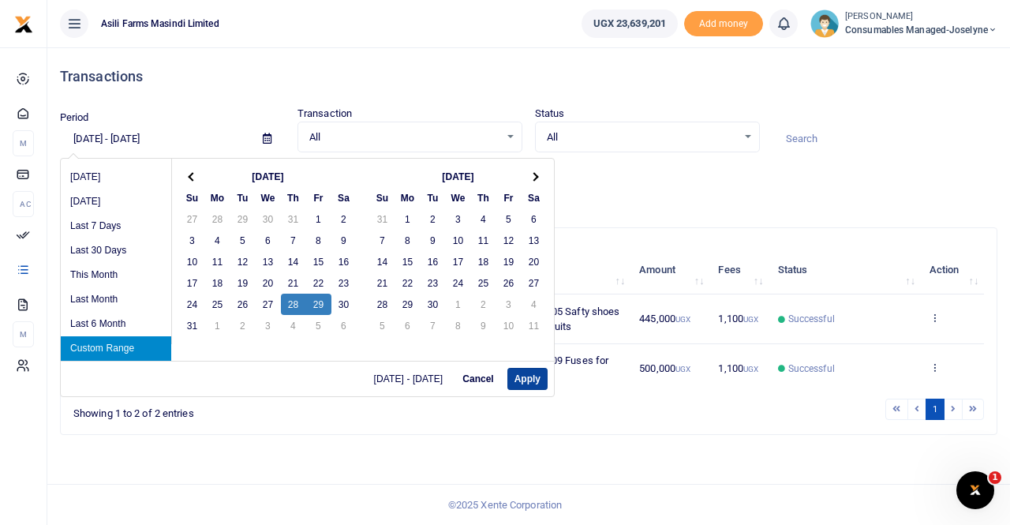
click at [526, 381] on button "Apply" at bounding box center [527, 379] width 40 height 22
type input "08/28/2025 - 08/29/2025"
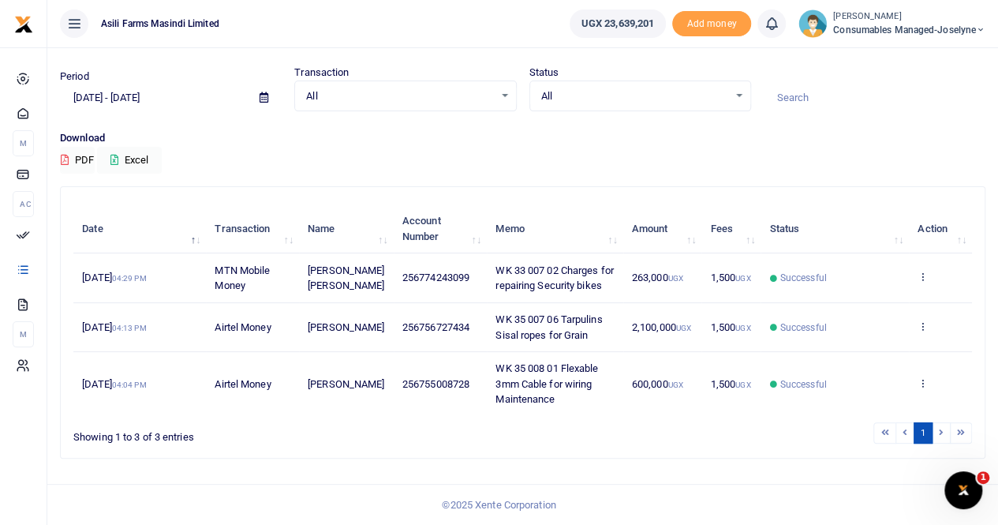
scroll to position [54, 0]
click at [923, 385] on icon at bounding box center [923, 382] width 10 height 11
click at [847, 326] on link "View details" at bounding box center [865, 323] width 125 height 22
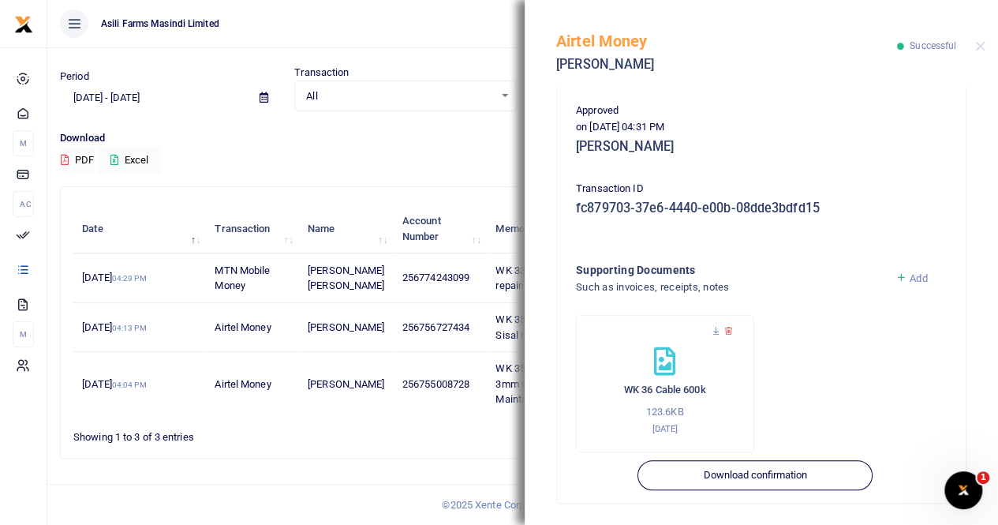
scroll to position [380, 0]
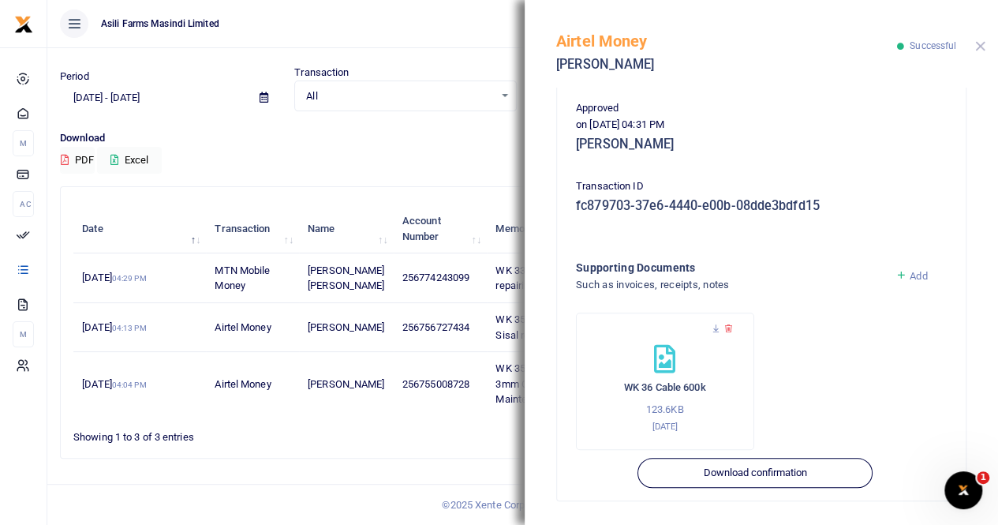
click at [977, 44] on button "Close" at bounding box center [981, 46] width 10 height 10
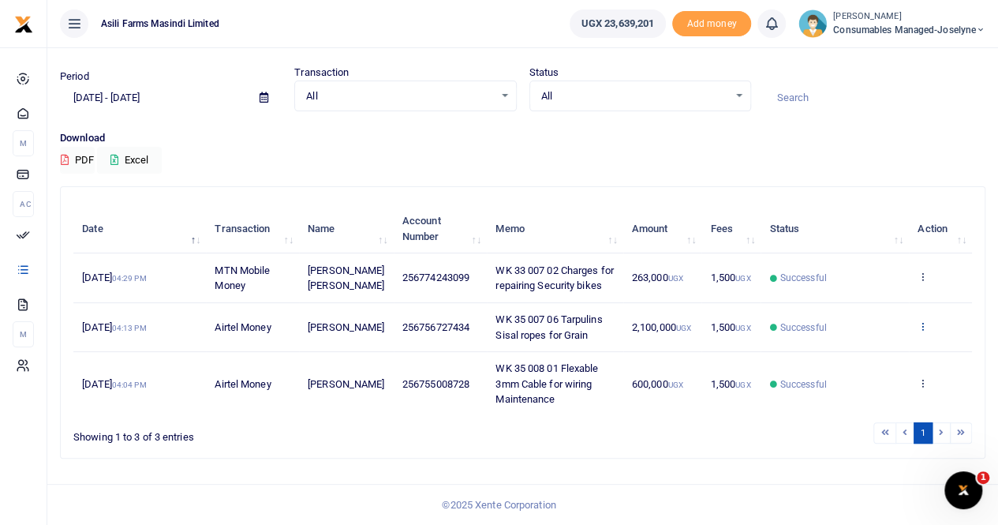
click at [926, 324] on icon at bounding box center [923, 325] width 10 height 11
click at [863, 357] on link "View details" at bounding box center [865, 368] width 125 height 22
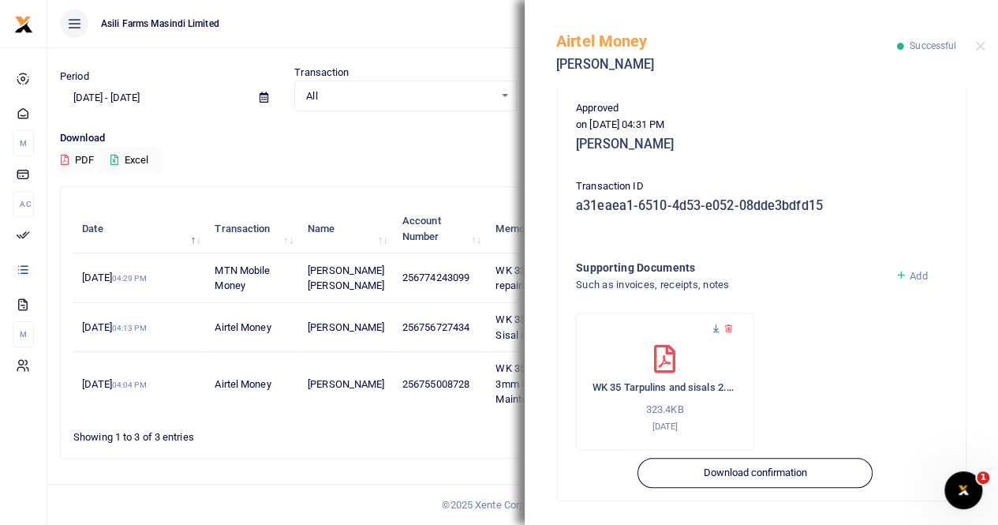
click at [714, 326] on icon at bounding box center [716, 329] width 10 height 10
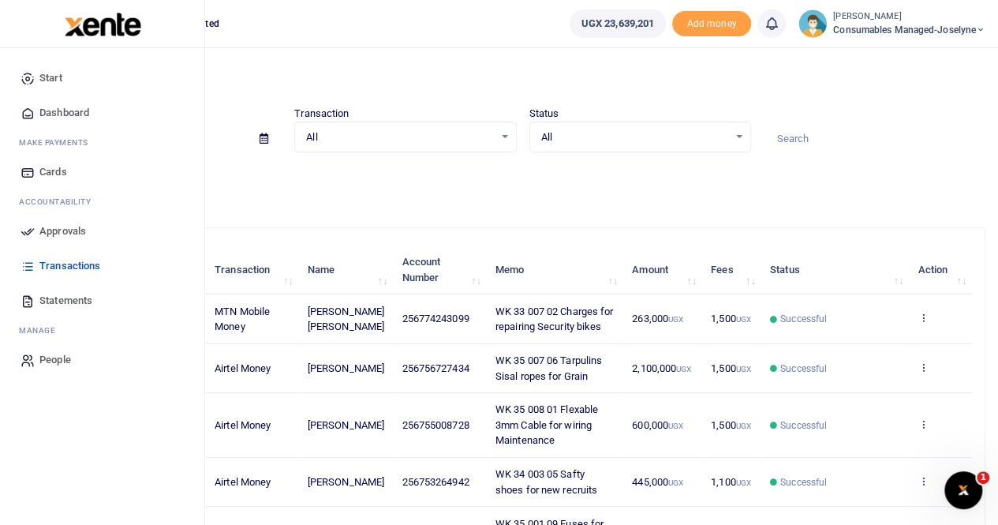
click at [47, 299] on span "Statements" at bounding box center [65, 301] width 53 height 16
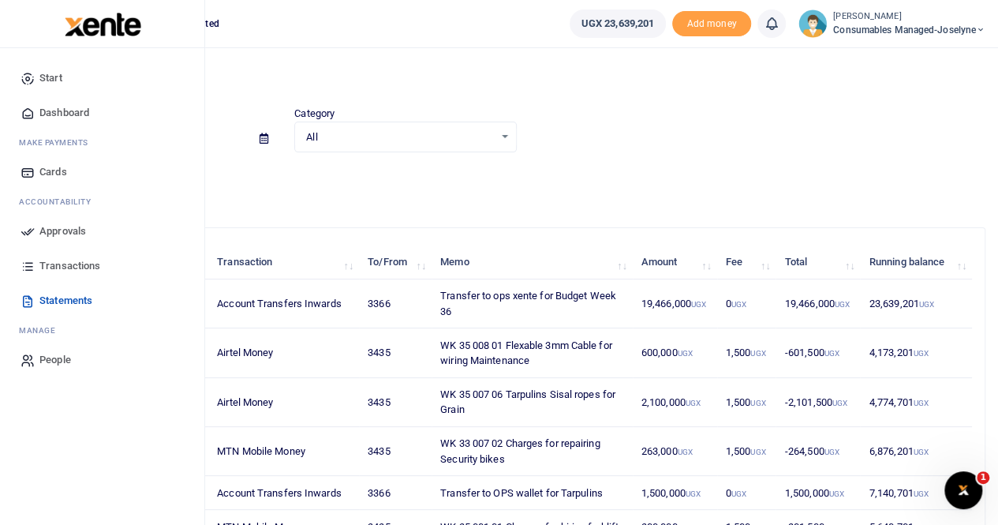
click at [57, 268] on span "Transactions" at bounding box center [69, 266] width 61 height 16
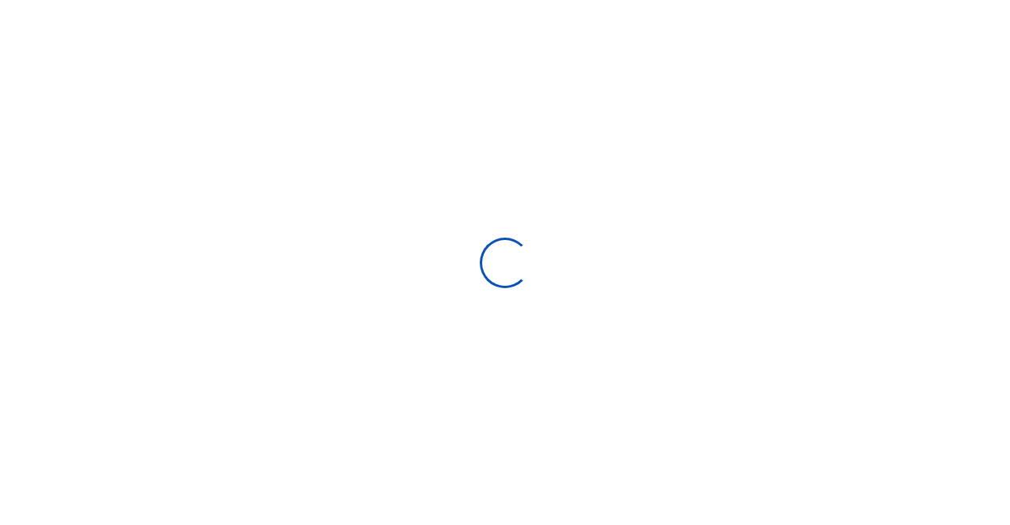
select select
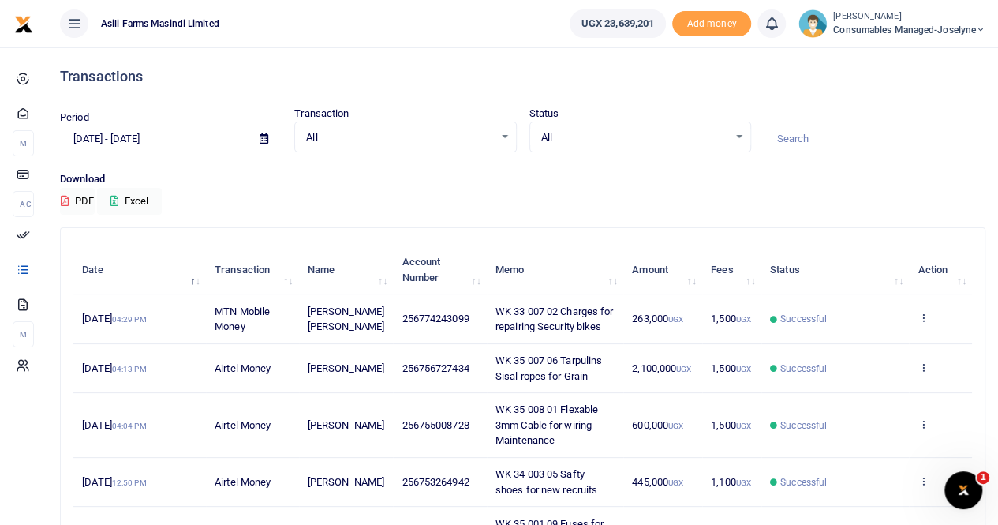
click at [270, 137] on span at bounding box center [264, 138] width 36 height 27
click at [260, 139] on icon at bounding box center [264, 138] width 9 height 10
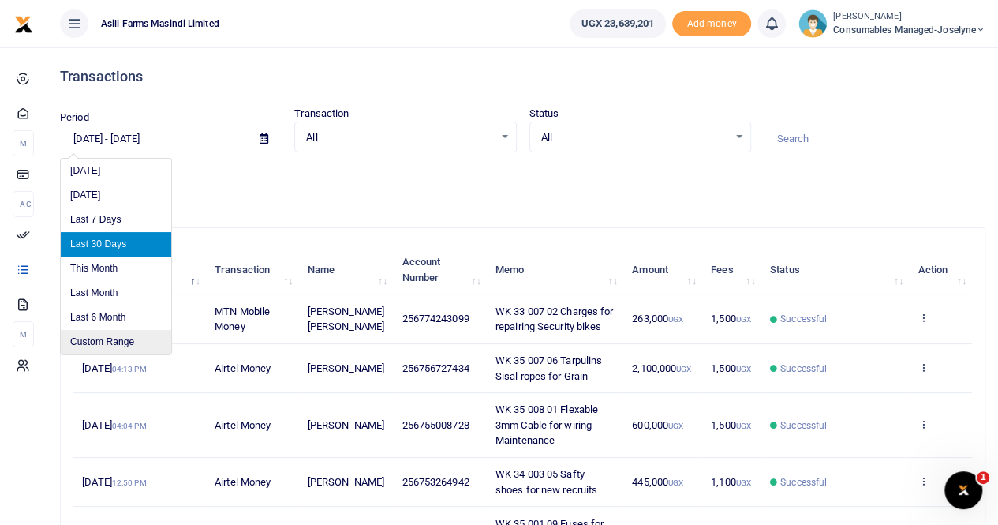
click at [118, 337] on li "Custom Range" at bounding box center [116, 342] width 110 height 24
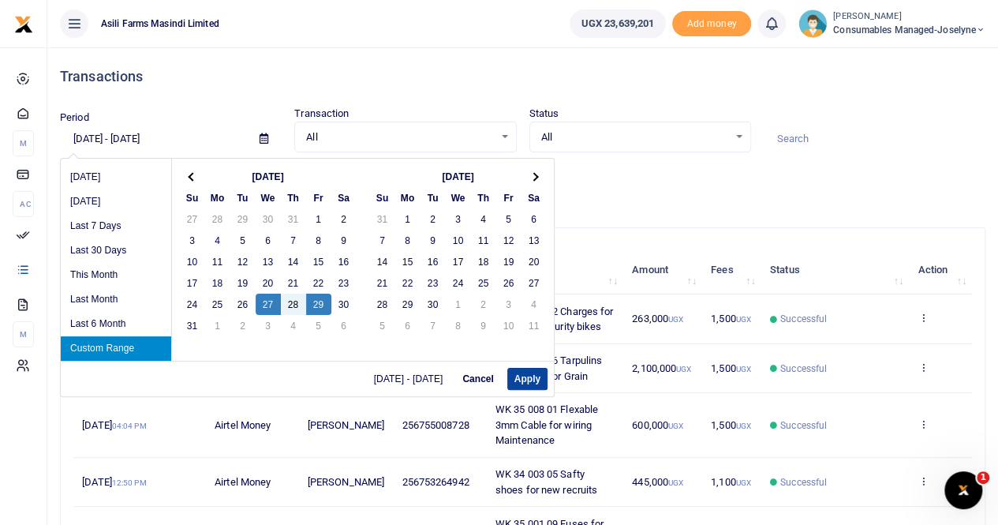
click at [516, 374] on button "Apply" at bounding box center [527, 379] width 40 height 22
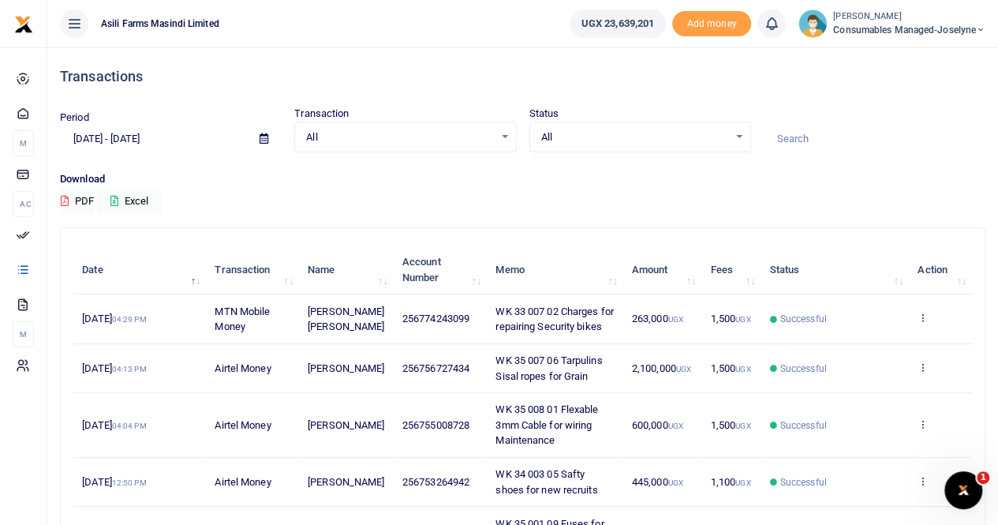
click at [264, 136] on icon at bounding box center [264, 138] width 9 height 10
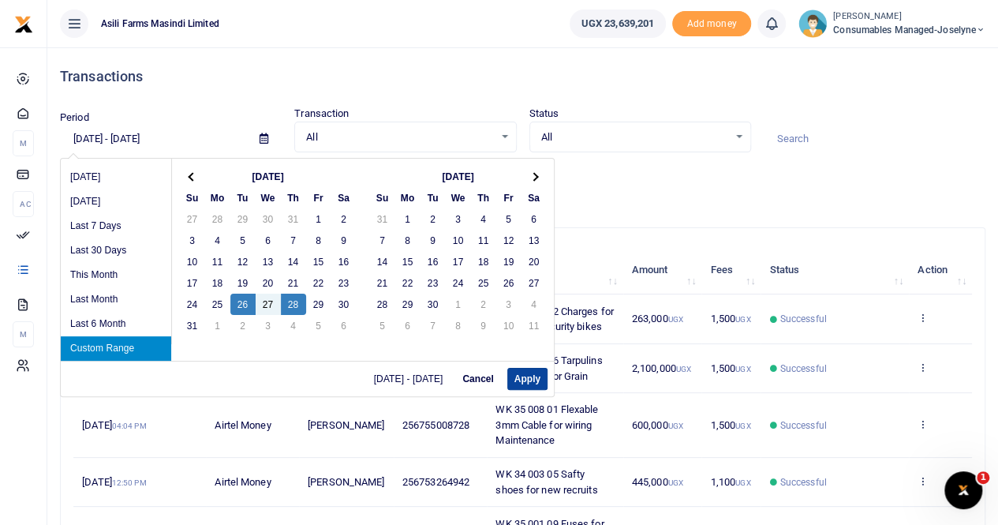
click at [520, 378] on button "Apply" at bounding box center [527, 379] width 40 height 22
type input "[DATE] - [DATE]"
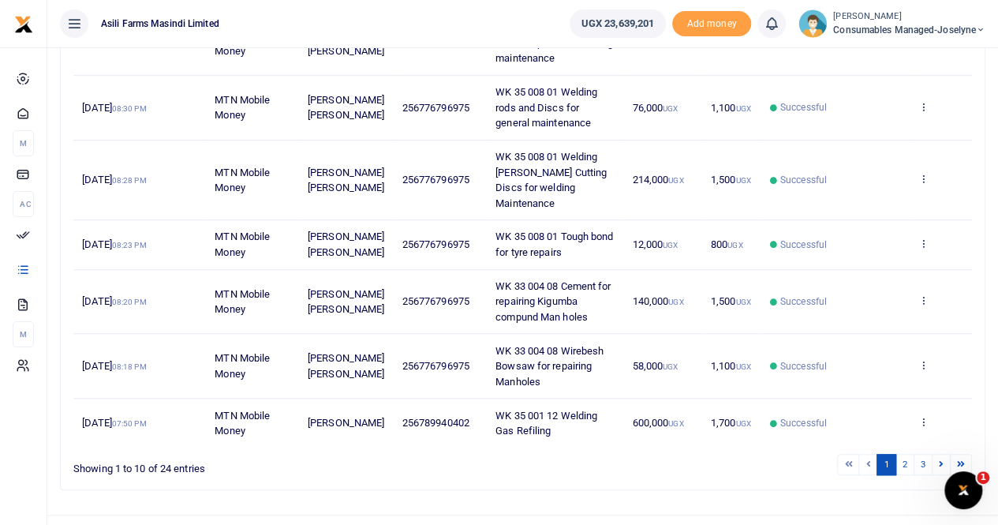
scroll to position [474, 0]
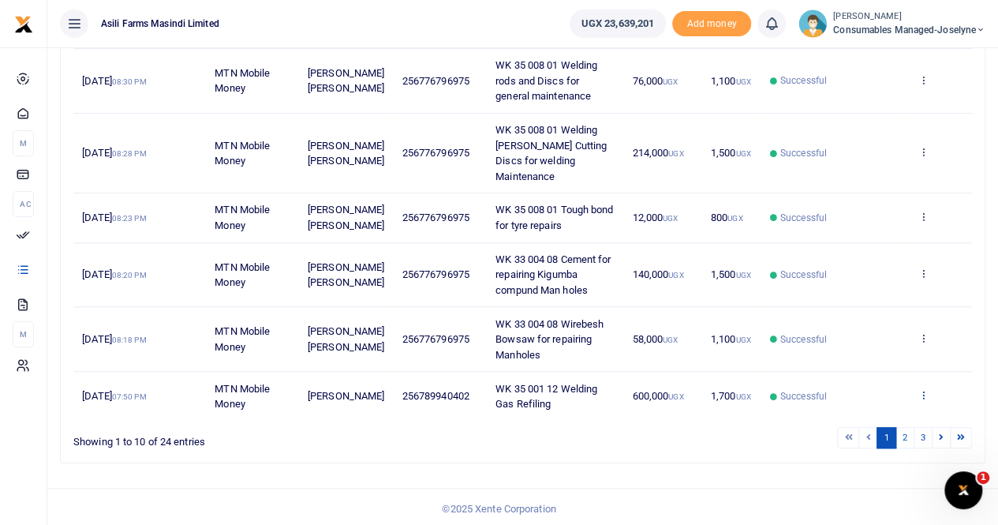
click at [923, 389] on icon at bounding box center [923, 394] width 10 height 11
click at [865, 329] on link "View details" at bounding box center [865, 335] width 125 height 22
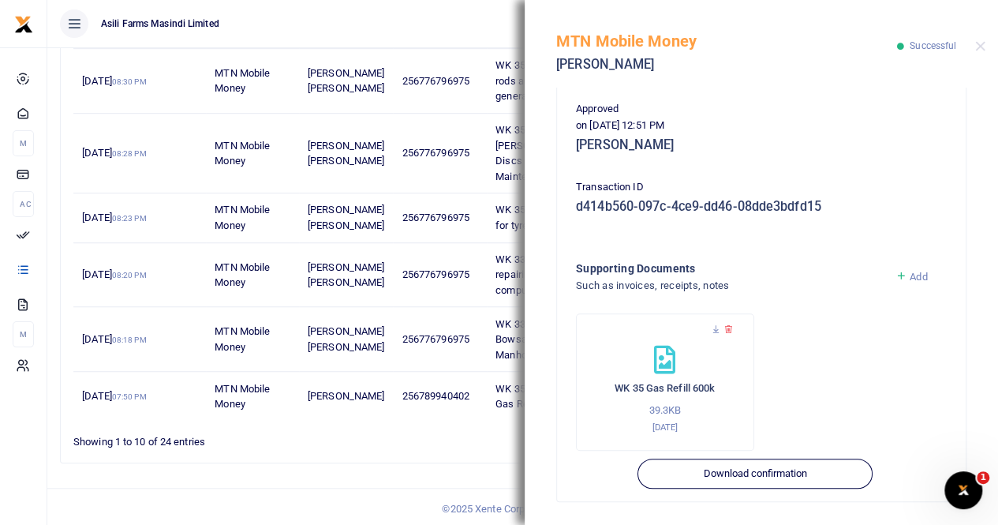
scroll to position [380, 0]
click at [711, 329] on icon at bounding box center [716, 329] width 10 height 10
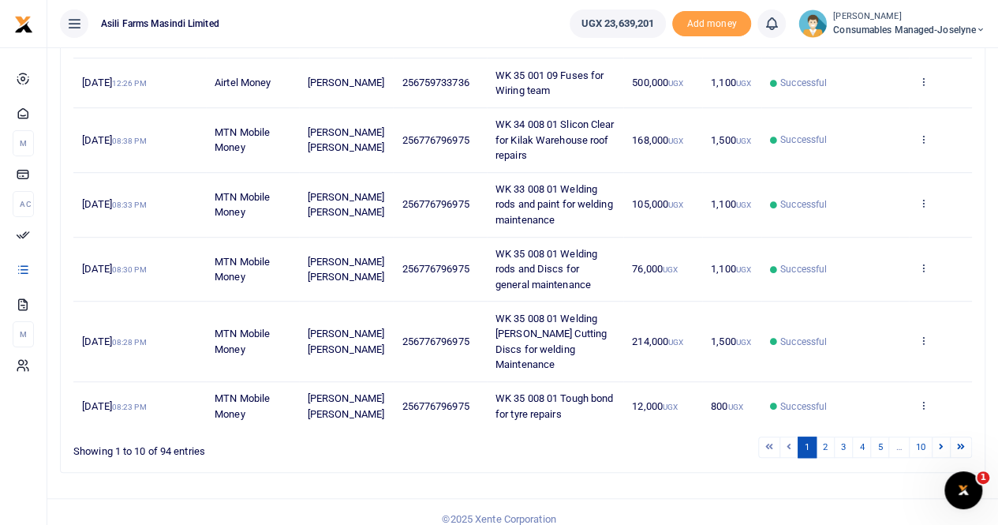
scroll to position [474, 0]
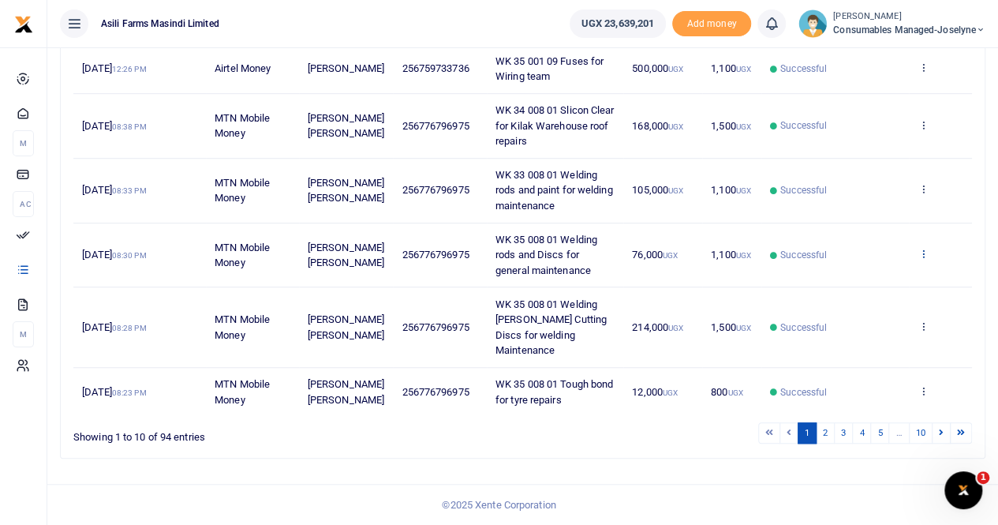
click at [927, 253] on icon at bounding box center [923, 253] width 10 height 11
click at [874, 283] on link "View details" at bounding box center [865, 294] width 125 height 22
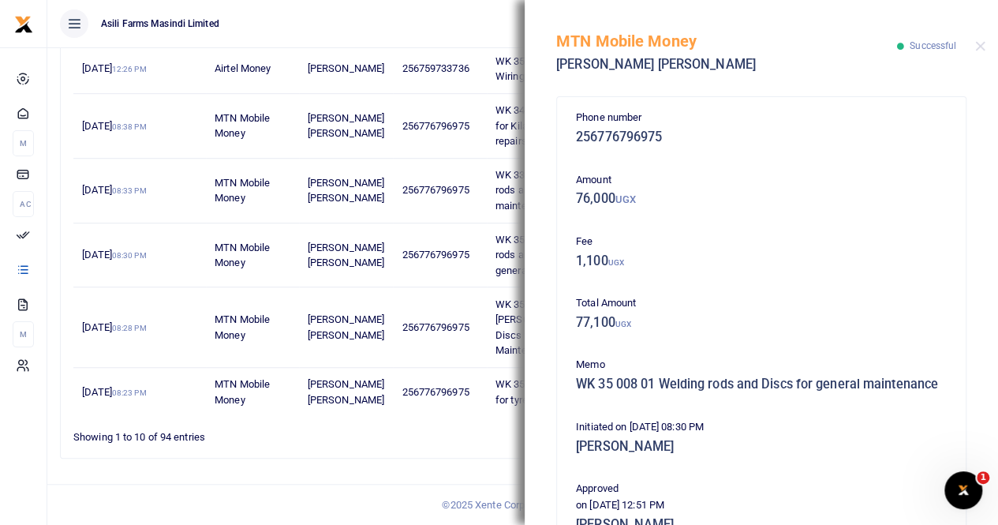
scroll to position [237, 0]
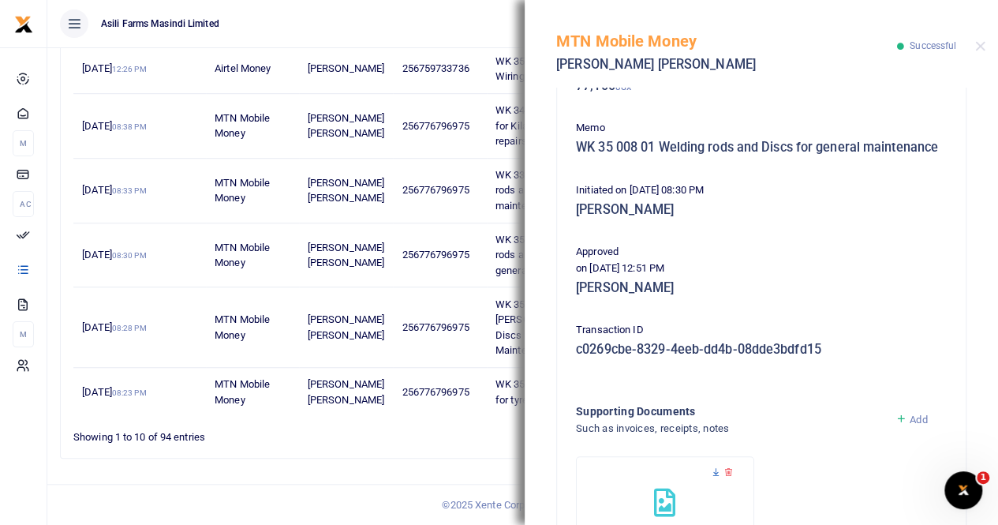
click at [714, 477] on icon at bounding box center [716, 472] width 10 height 10
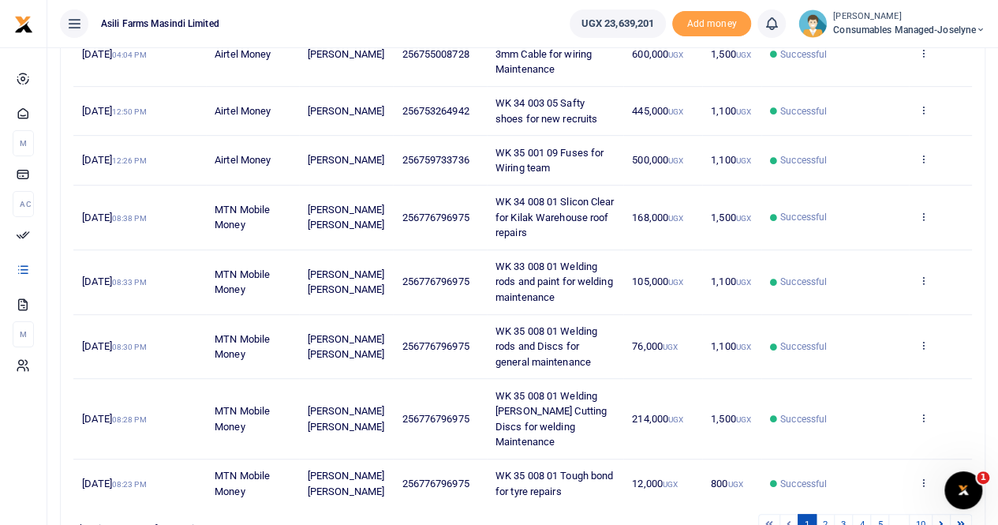
scroll to position [395, 0]
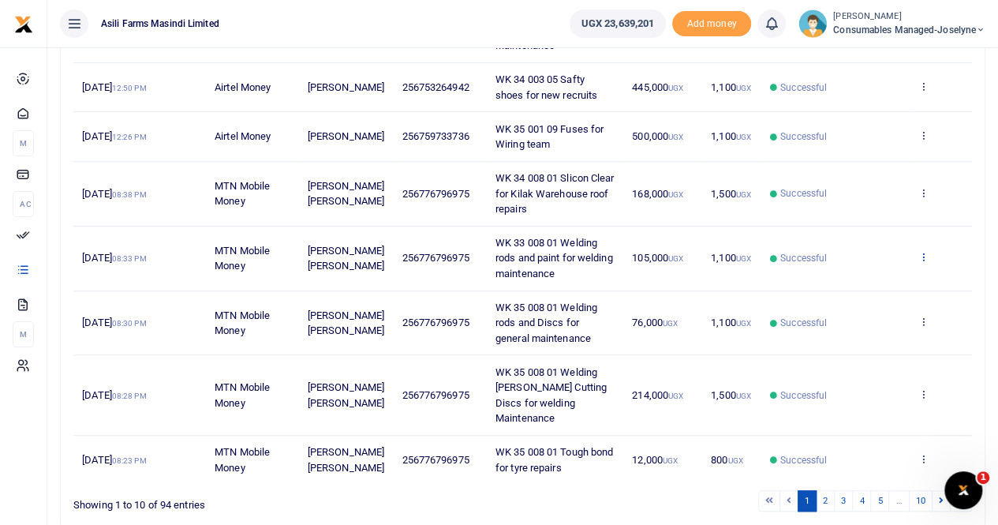
click at [925, 262] on icon at bounding box center [923, 256] width 10 height 11
click at [870, 286] on link "View details" at bounding box center [865, 297] width 125 height 22
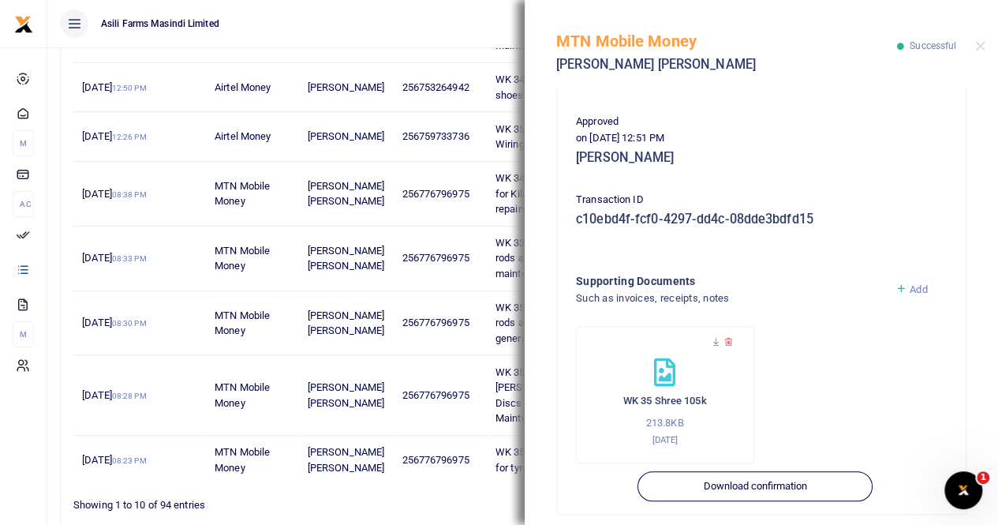
scroll to position [395, 0]
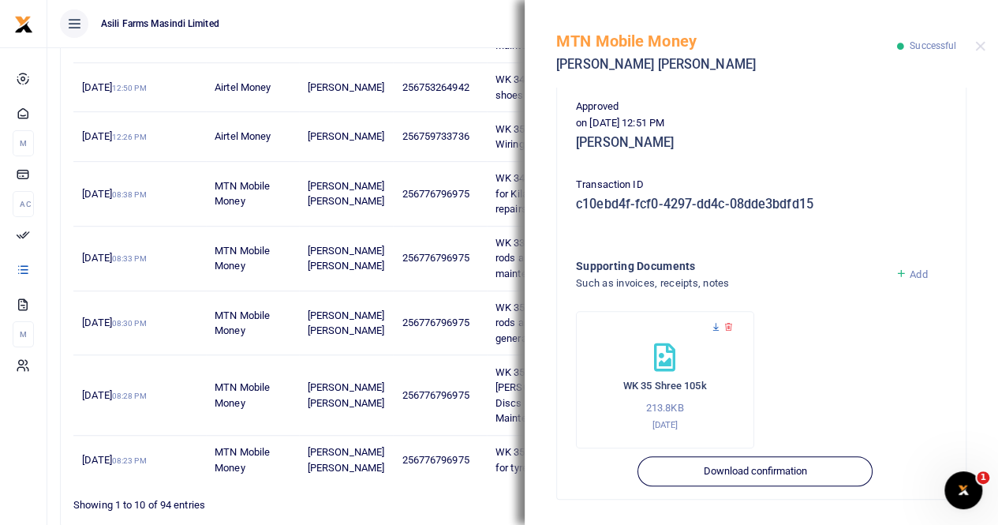
click at [713, 323] on icon at bounding box center [716, 327] width 10 height 10
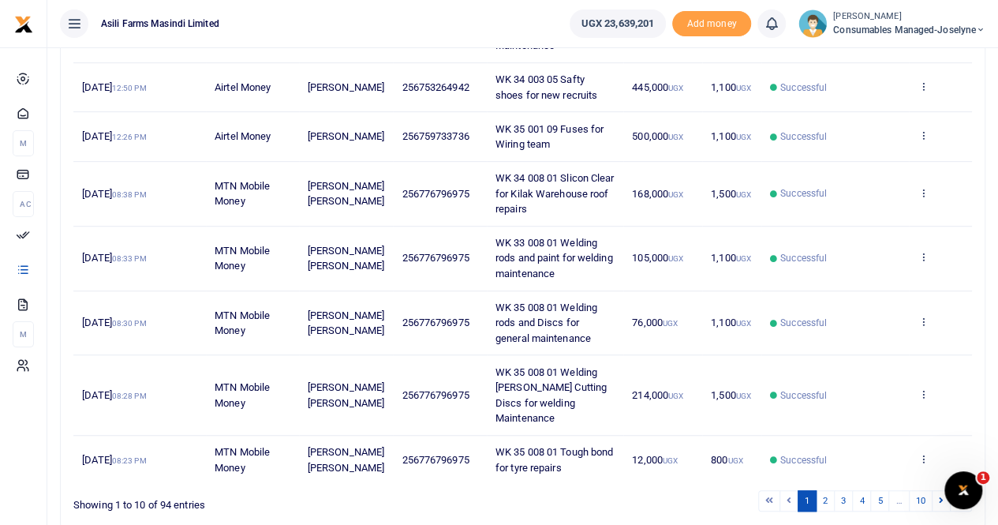
scroll to position [474, 0]
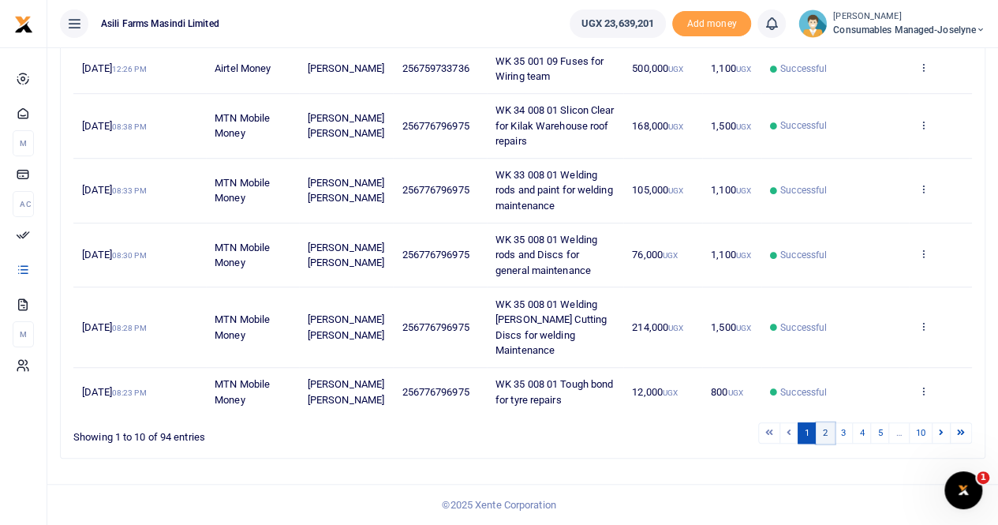
click at [826, 432] on link "2" at bounding box center [825, 432] width 19 height 21
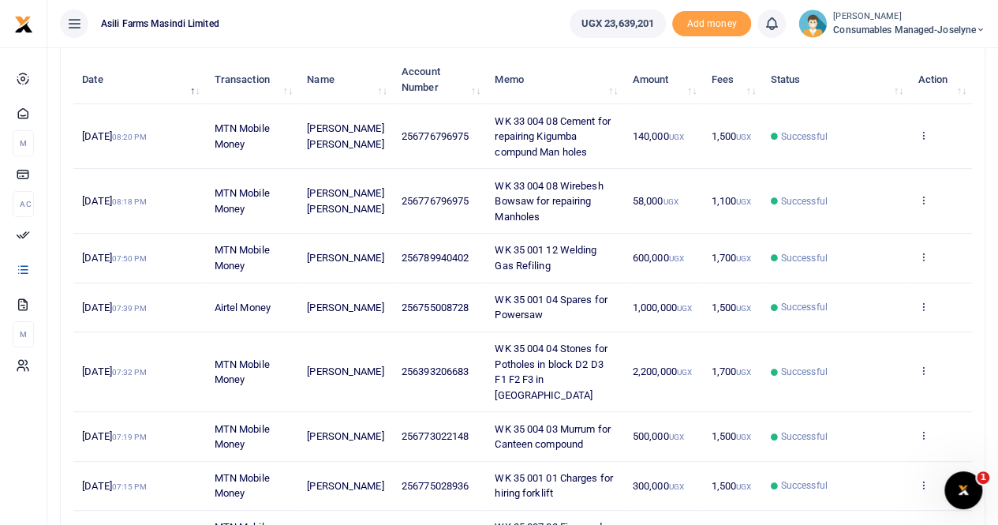
scroll to position [269, 0]
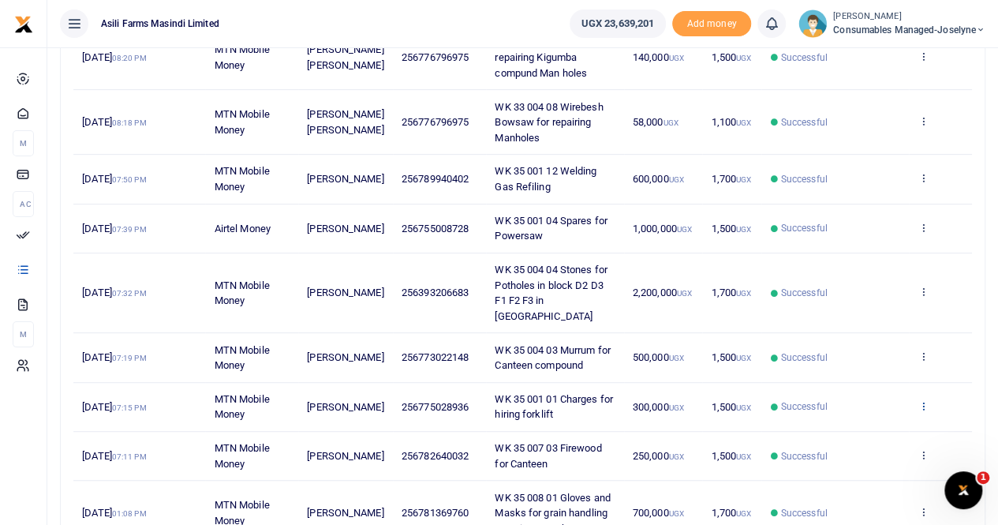
click at [925, 400] on icon at bounding box center [923, 405] width 10 height 11
click at [878, 411] on link "View details" at bounding box center [865, 415] width 125 height 22
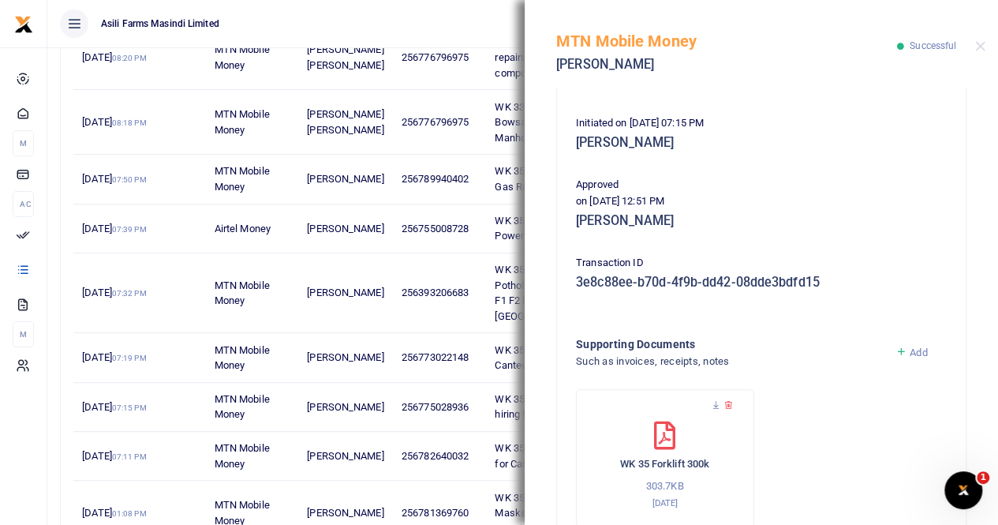
scroll to position [380, 0]
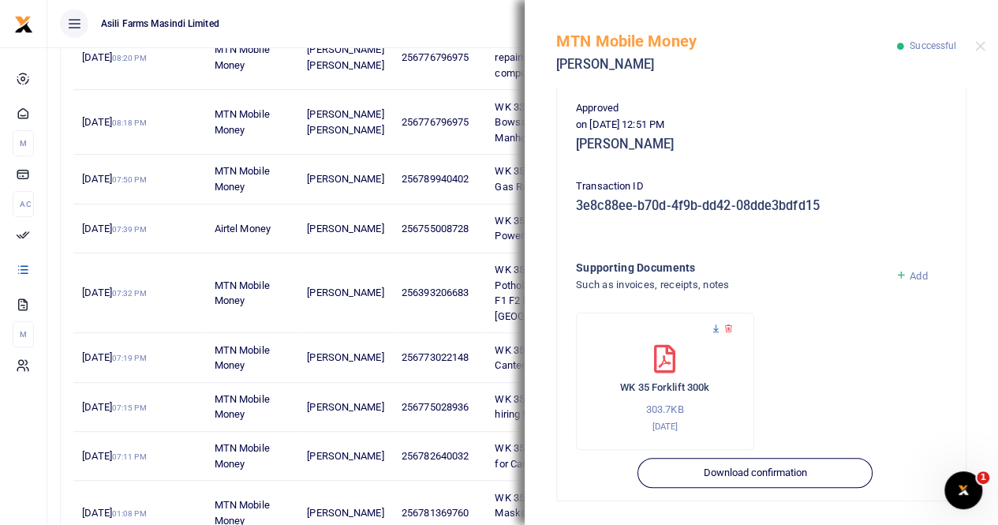
click at [713, 327] on icon at bounding box center [716, 329] width 10 height 10
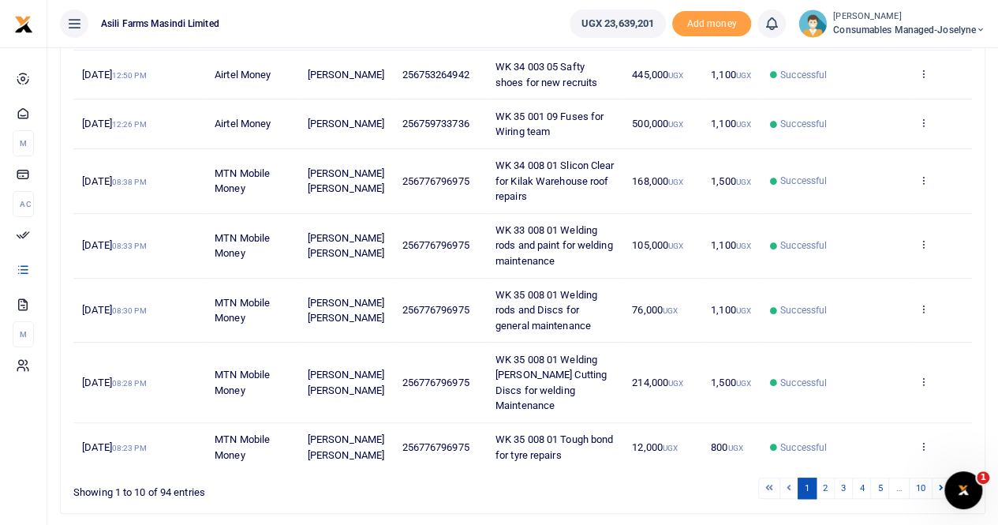
scroll to position [474, 0]
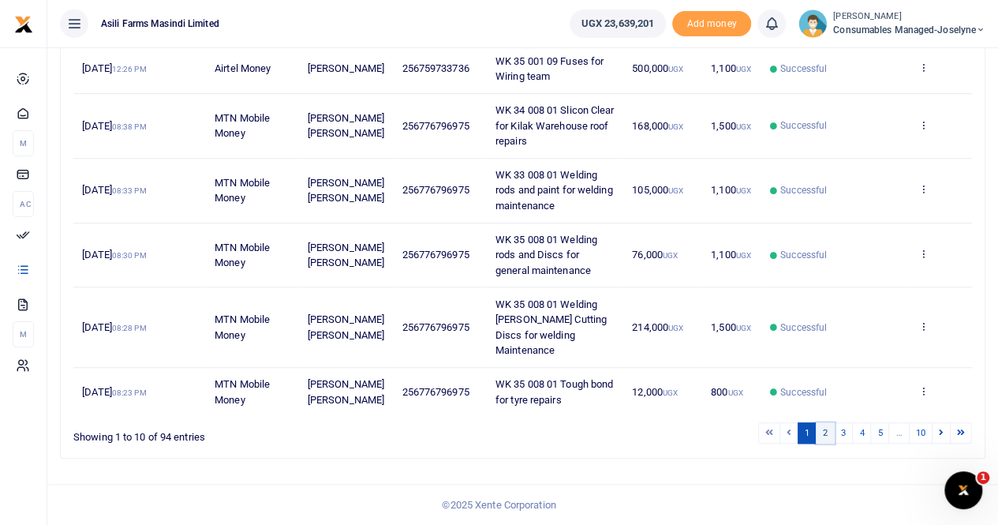
click at [828, 431] on link "2" at bounding box center [825, 432] width 19 height 21
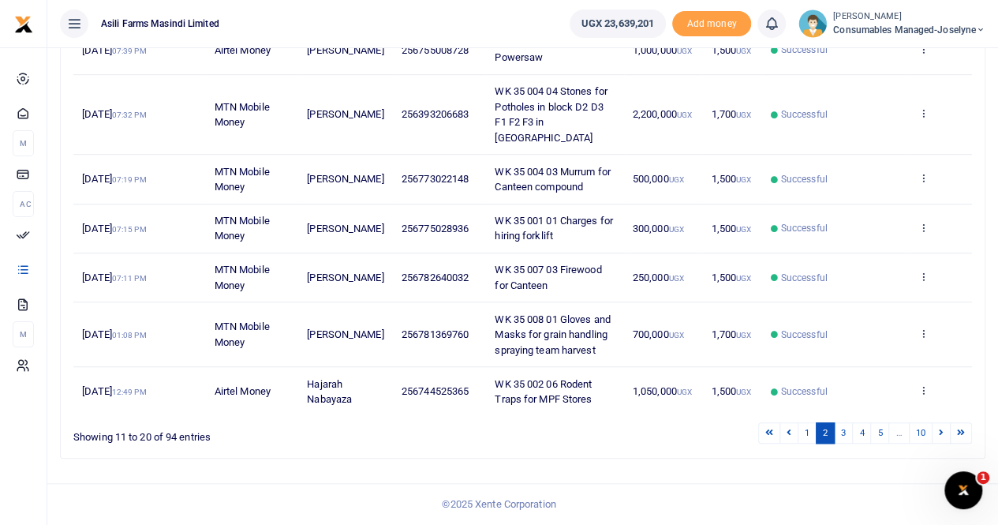
scroll to position [427, 0]
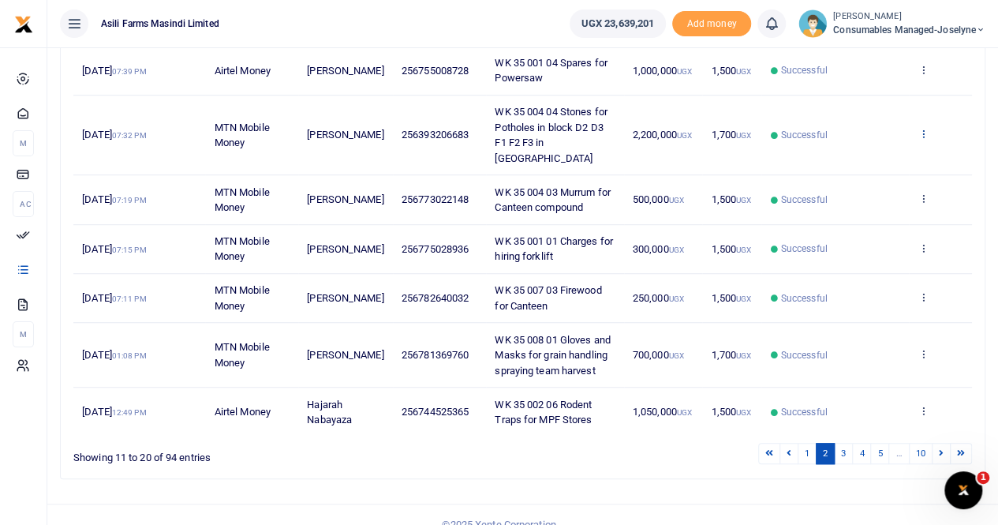
click at [922, 128] on icon at bounding box center [923, 133] width 10 height 11
click at [873, 141] on link "View details" at bounding box center [865, 151] width 125 height 22
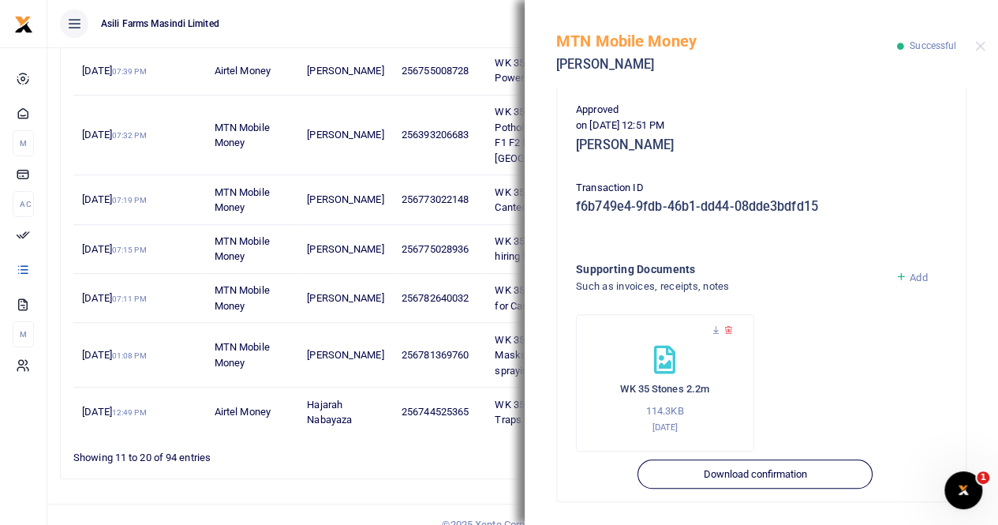
scroll to position [395, 0]
click at [714, 329] on icon at bounding box center [716, 329] width 10 height 10
